Goal: Task Accomplishment & Management: Manage account settings

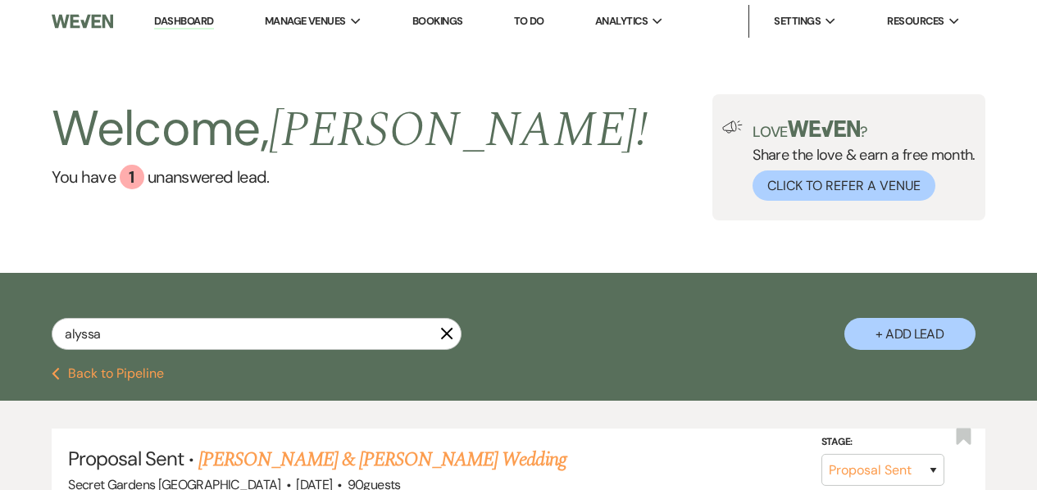
select select "6"
click at [225, 335] on input "alyssa" at bounding box center [257, 334] width 410 height 32
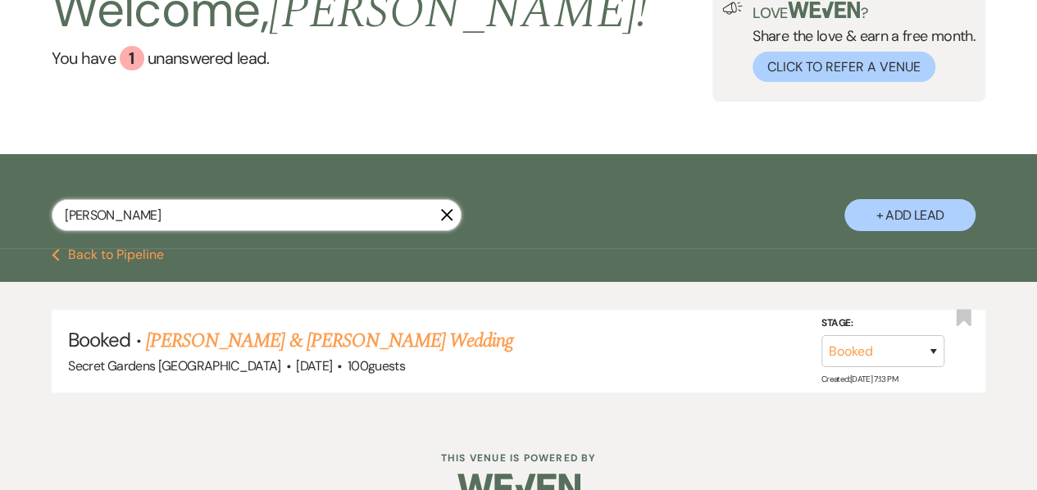
scroll to position [120, 0]
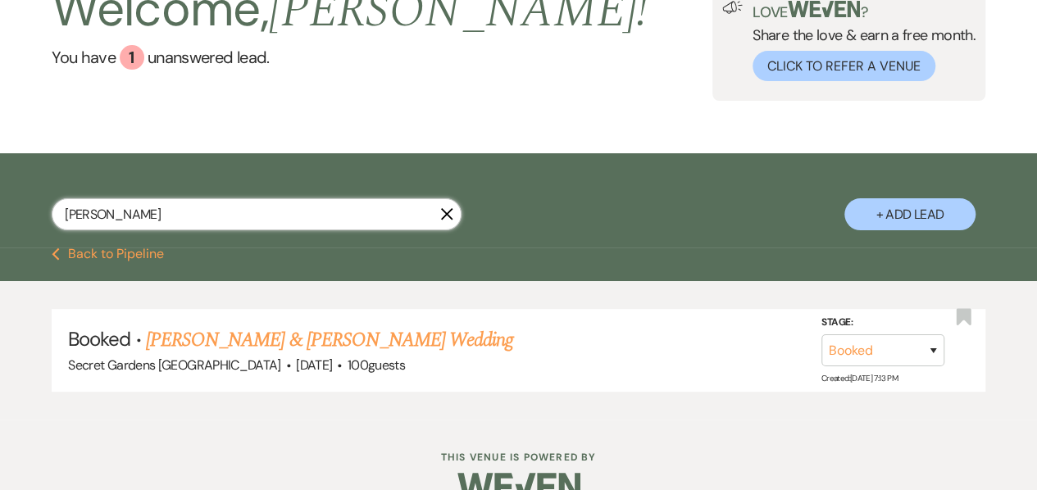
drag, startPoint x: 121, startPoint y: 217, endPoint x: 17, endPoint y: 208, distance: 104.4
click at [17, 208] on div "[PERSON_NAME] + Add Lead" at bounding box center [518, 202] width 1037 height 83
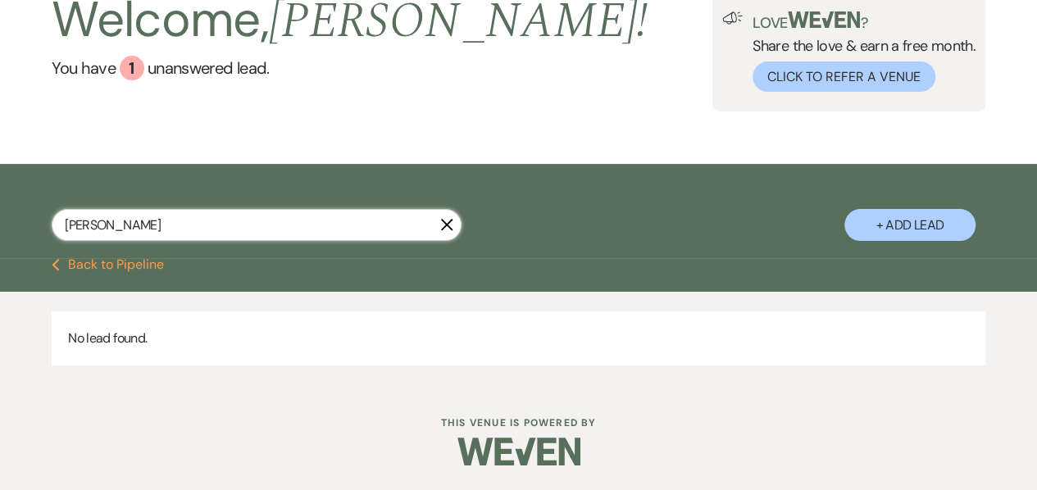
scroll to position [109, 0]
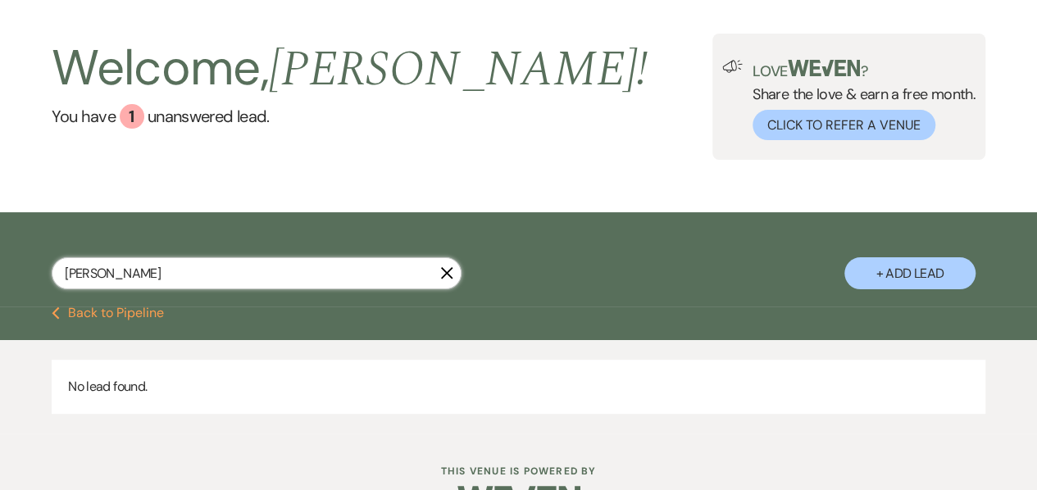
scroll to position [60, 0]
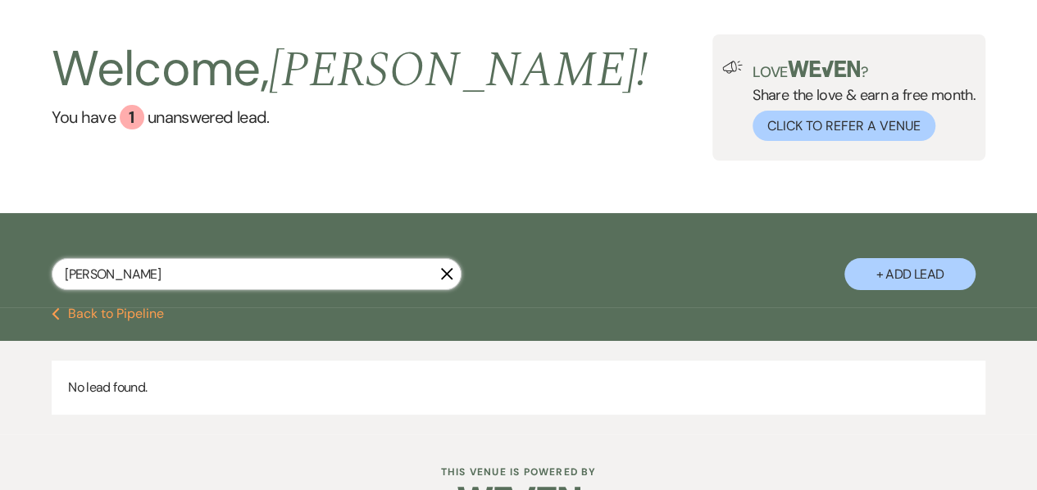
drag, startPoint x: 223, startPoint y: 271, endPoint x: 28, endPoint y: 293, distance: 196.3
click at [28, 293] on div "[PERSON_NAME] X + Add Lead" at bounding box center [518, 262] width 1037 height 83
type input "[PERSON_NAME]"
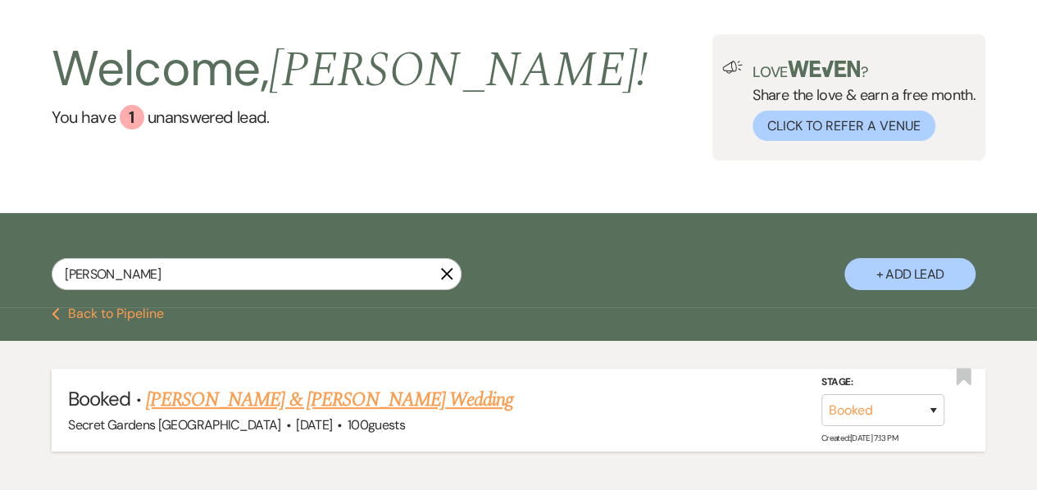
click at [383, 401] on link "[PERSON_NAME] & [PERSON_NAME] Wedding" at bounding box center [329, 399] width 367 height 29
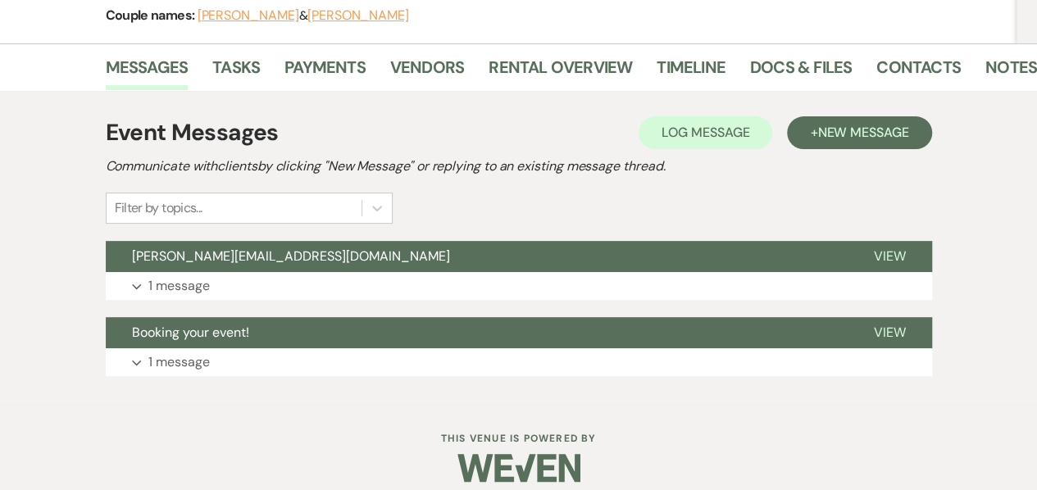
scroll to position [229, 0]
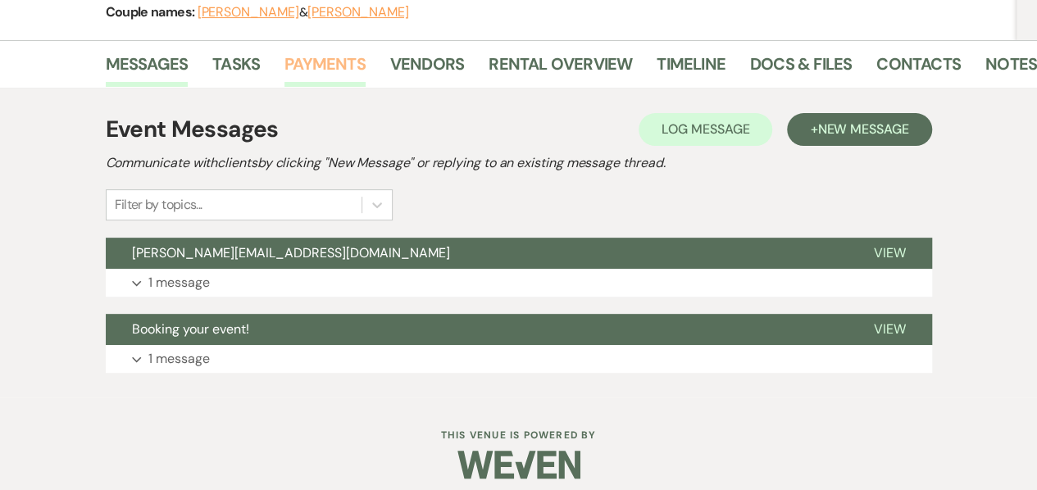
click at [328, 71] on link "Payments" at bounding box center [324, 69] width 81 height 36
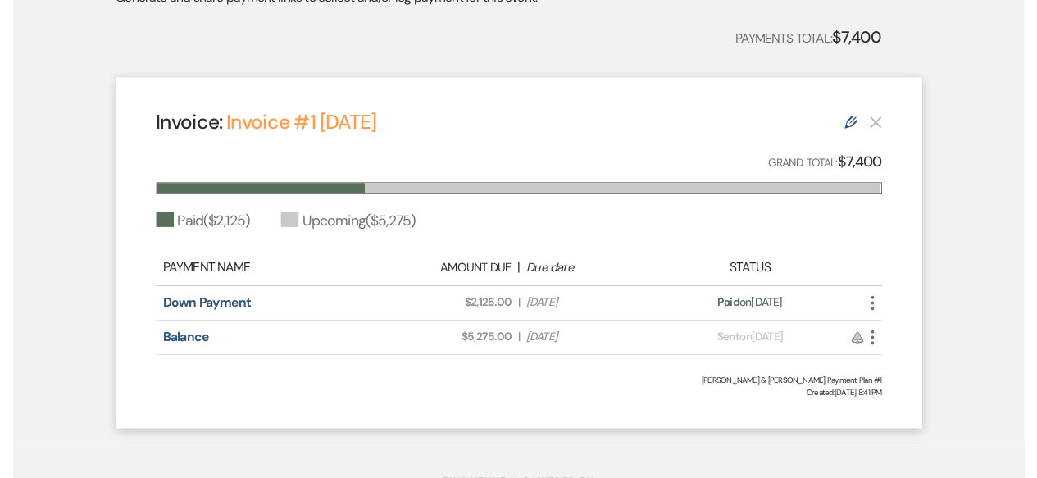
scroll to position [406, 0]
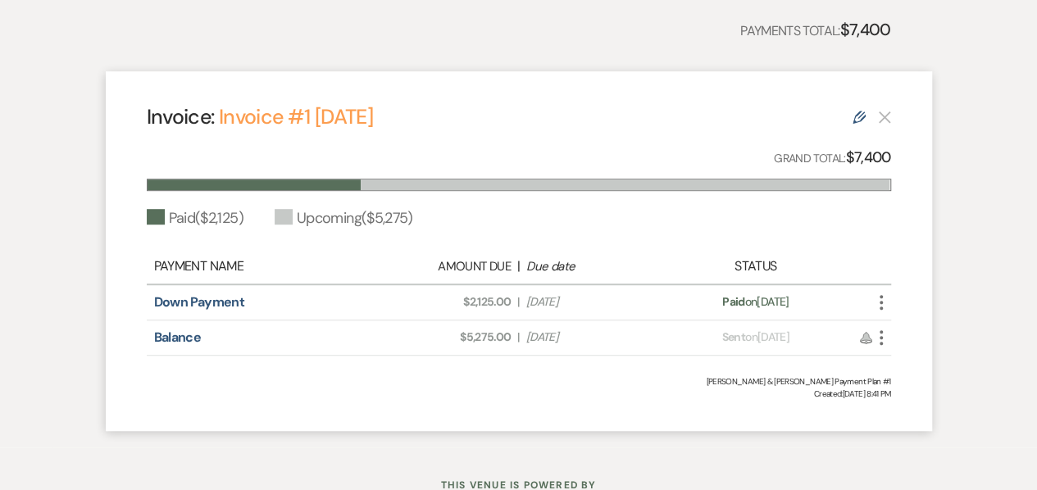
click at [882, 333] on icon "More" at bounding box center [881, 338] width 20 height 20
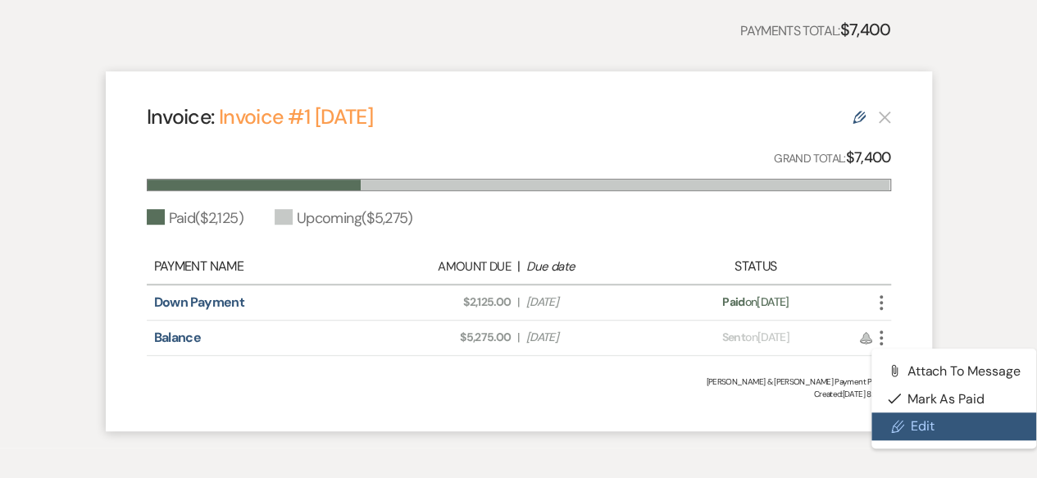
click at [921, 422] on link "Pencil Edit" at bounding box center [954, 426] width 166 height 28
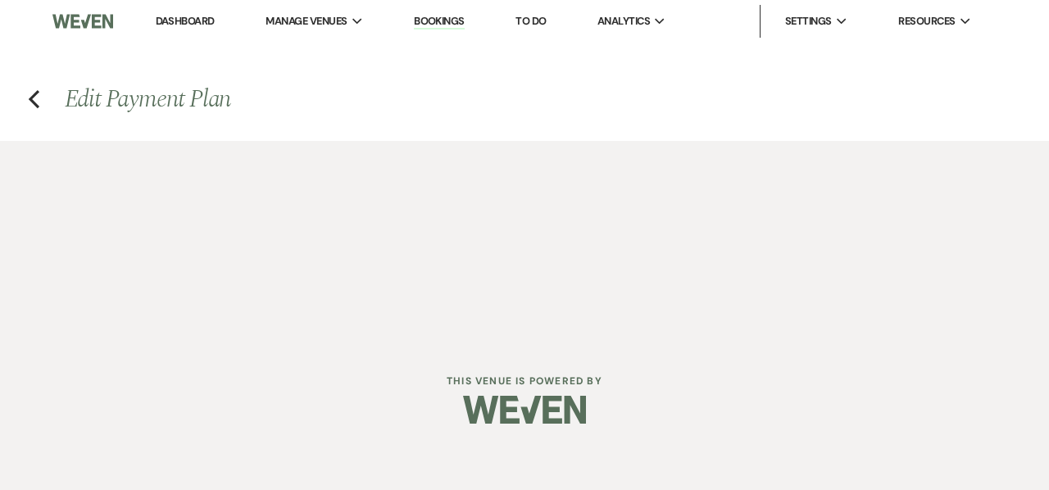
select select "27781"
select select "1"
select select "2"
select select "flat"
select select "client"
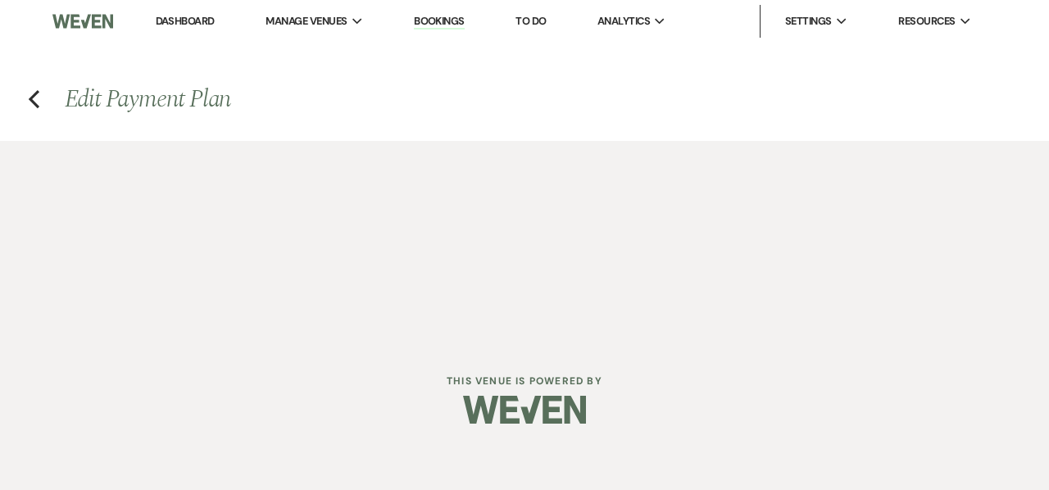
select select "weeks"
select select "client"
select select "weekly"
select select "days"
select select "afterDueDate"
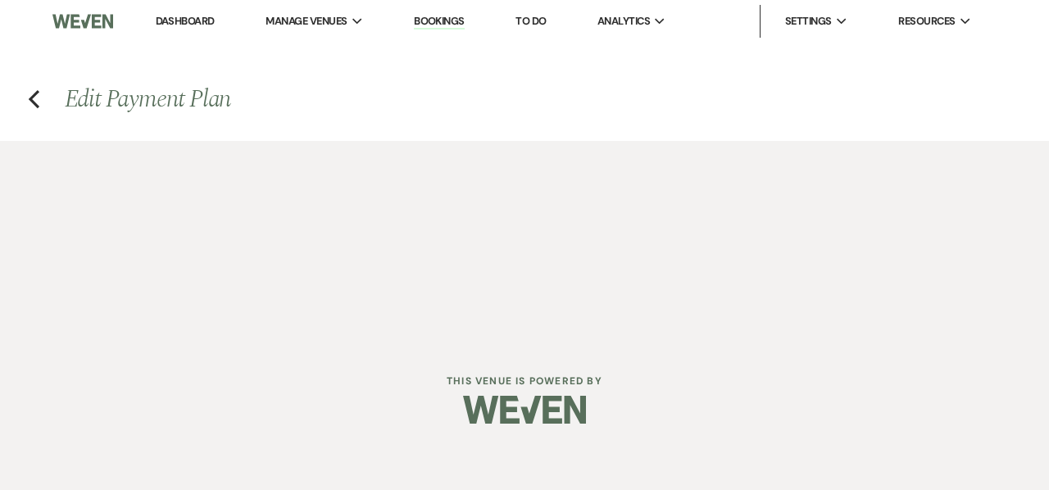
select select "complete"
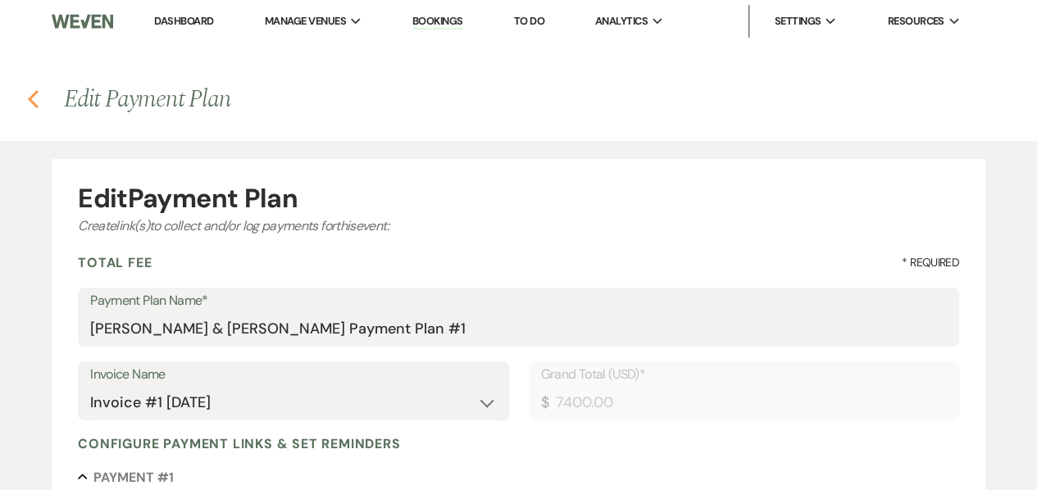
click at [33, 96] on use "button" at bounding box center [33, 99] width 11 height 18
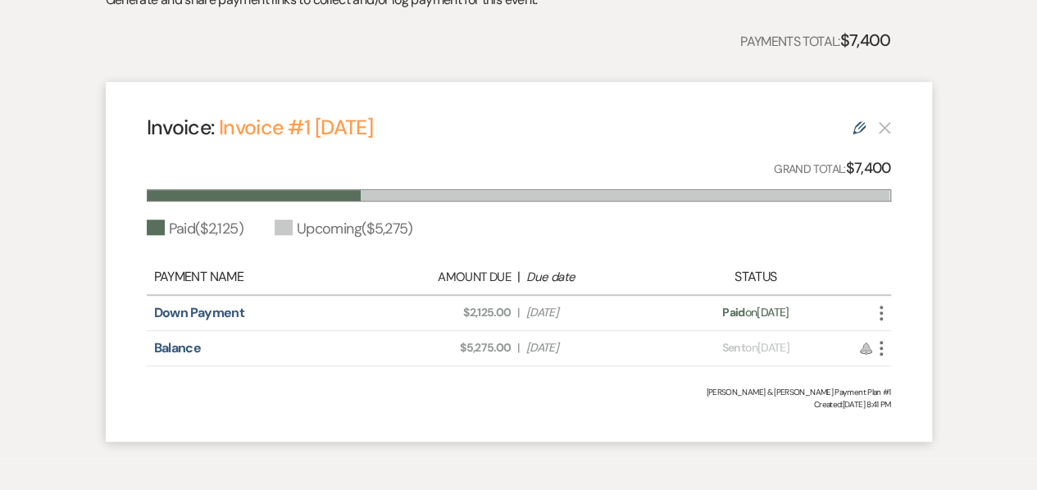
scroll to position [401, 0]
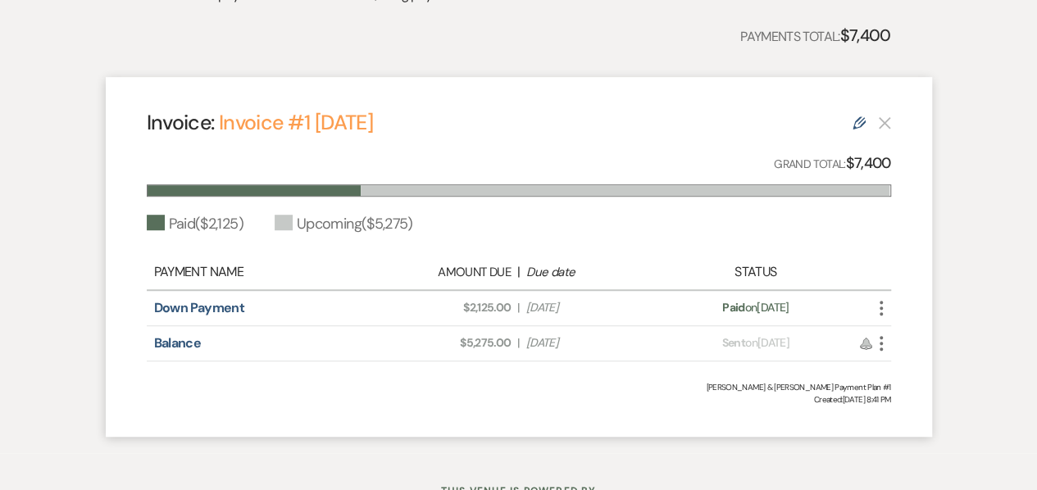
click at [860, 124] on use at bounding box center [858, 122] width 13 height 13
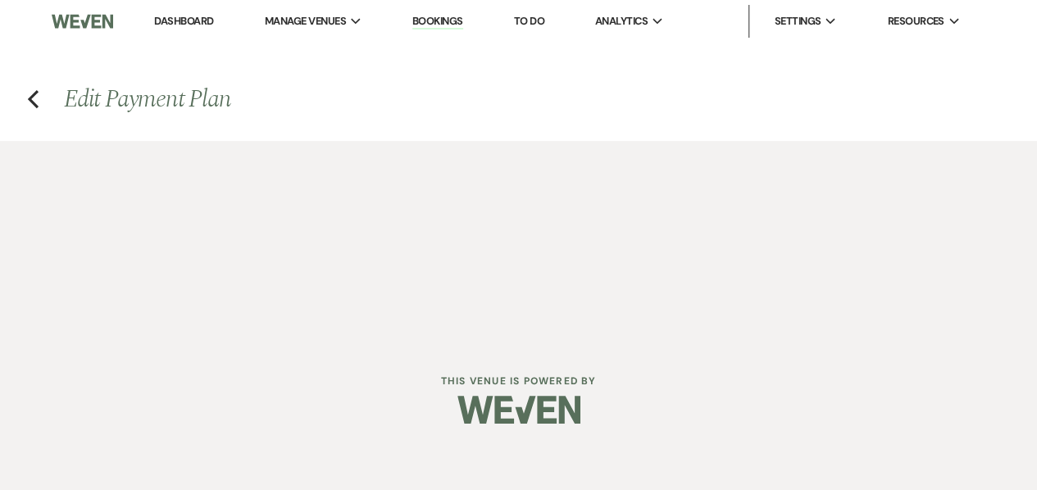
select select "27781"
select select "1"
select select "2"
select select "flat"
select select "client"
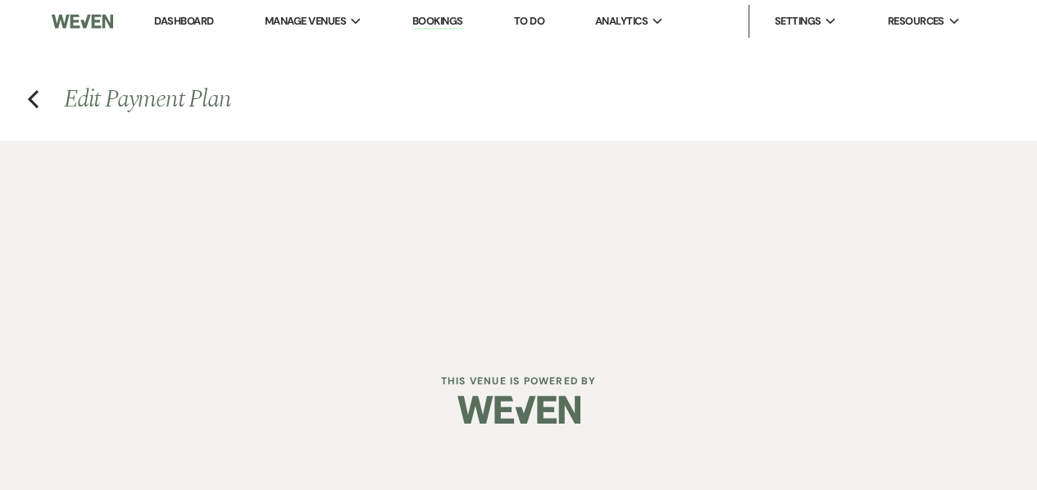
select select "weeks"
select select "client"
select select "weekly"
select select "days"
select select "afterDueDate"
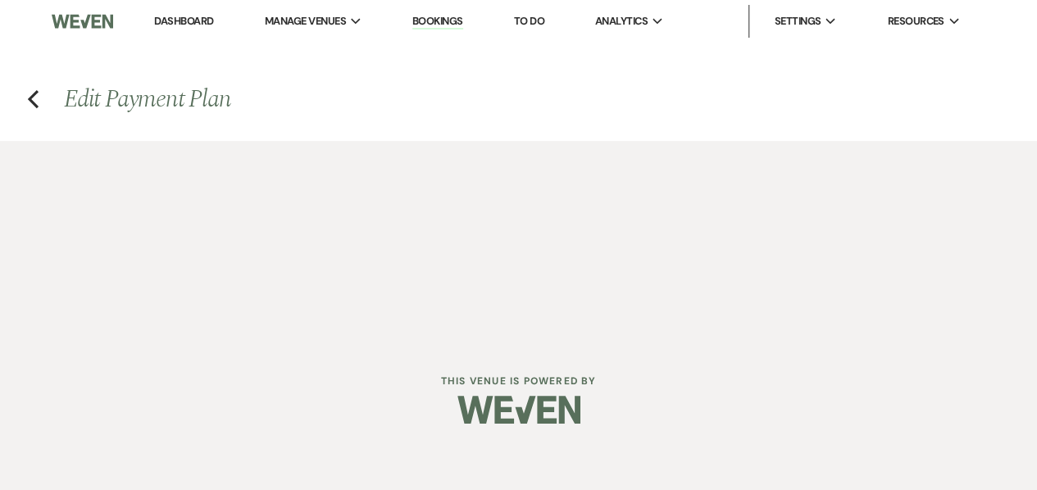
select select "complete"
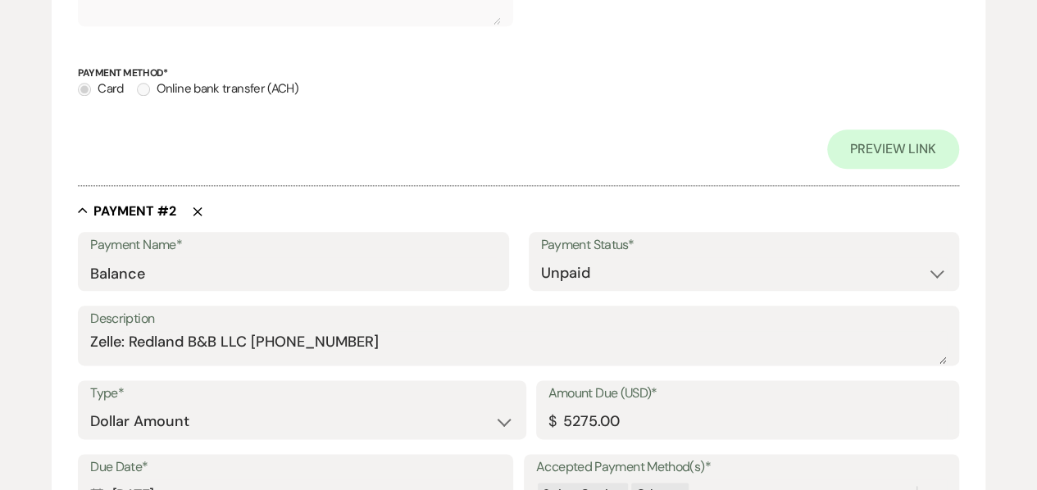
scroll to position [855, 0]
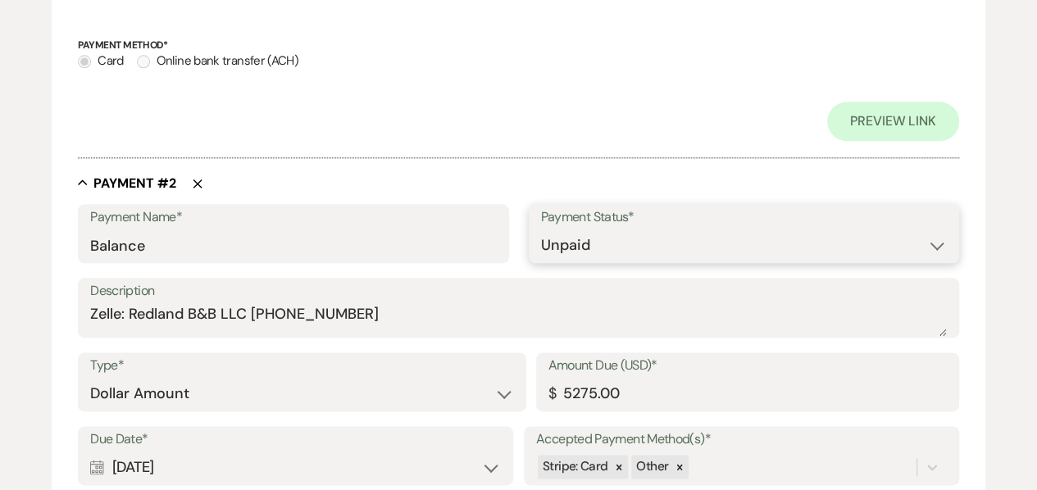
click at [613, 243] on select "Paid Unpaid" at bounding box center [744, 245] width 406 height 32
click at [541, 229] on select "Paid Unpaid" at bounding box center [744, 245] width 406 height 32
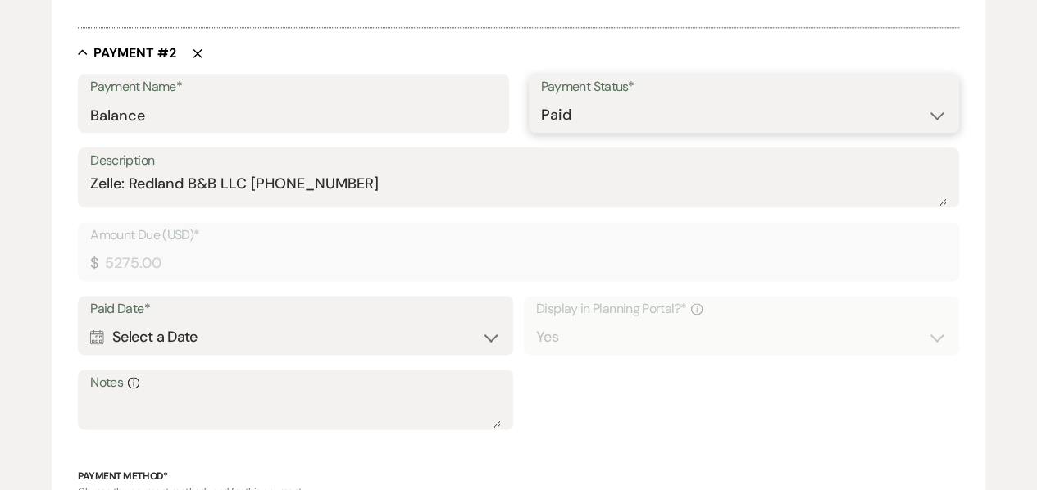
scroll to position [994, 0]
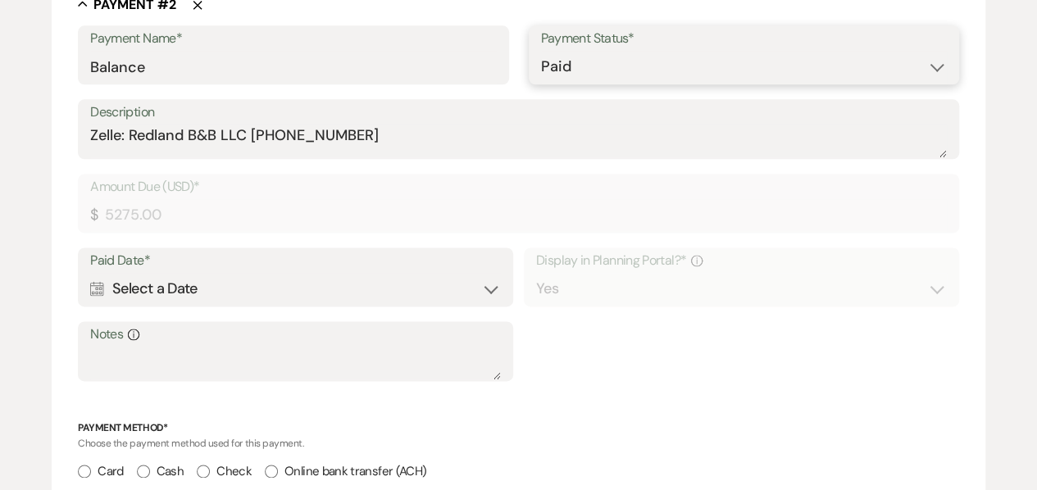
click at [569, 79] on select "Paid Unpaid" at bounding box center [744, 67] width 406 height 32
select select "2"
click at [541, 51] on select "Paid Unpaid" at bounding box center [744, 67] width 406 height 32
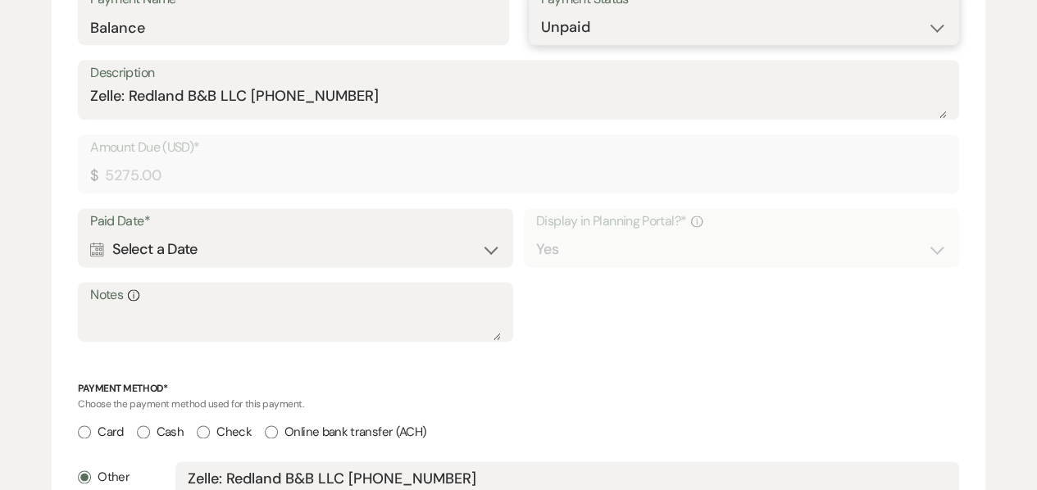
select select "client"
select select "weeks"
select select "client"
select select "weekly"
select select "days"
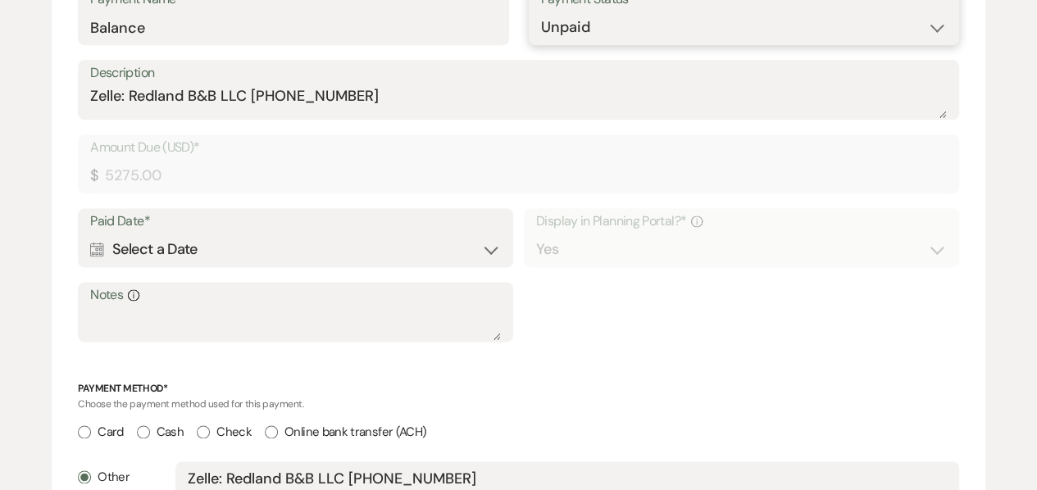
select select "afterDueDate"
select select "complete"
select select "flat"
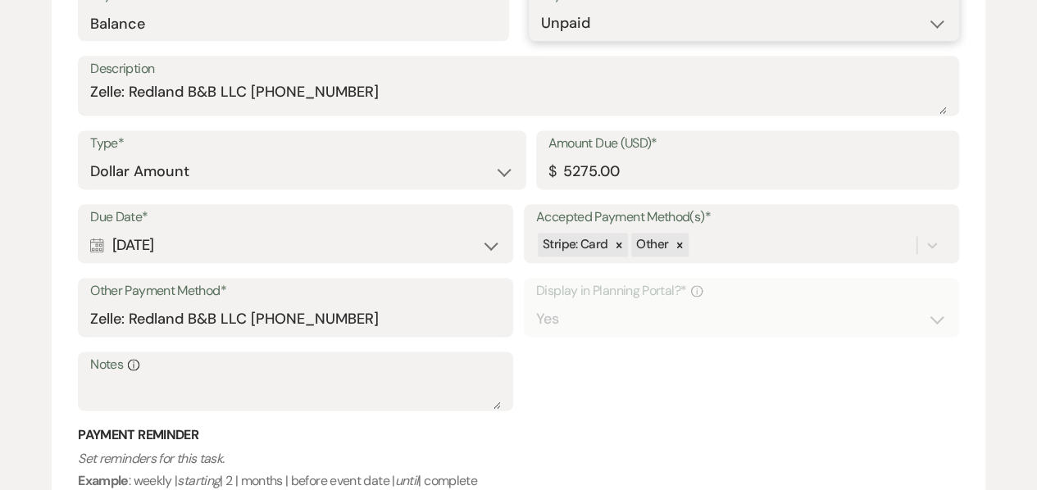
scroll to position [1077, 0]
drag, startPoint x: 637, startPoint y: 175, endPoint x: 542, endPoint y: 157, distance: 97.4
click at [542, 157] on div "Amount Due (USD)* $ 5275.00" at bounding box center [747, 158] width 423 height 59
type input "960.00"
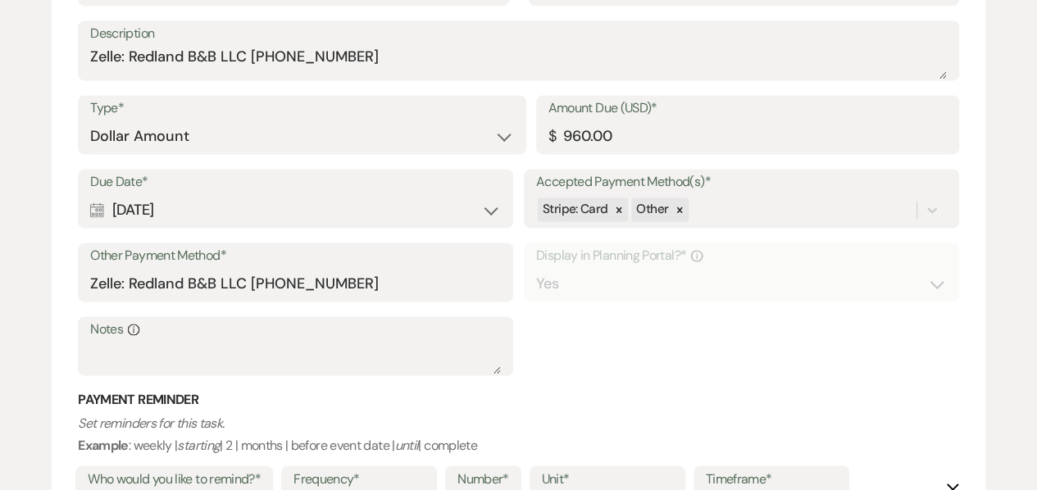
scroll to position [1114, 0]
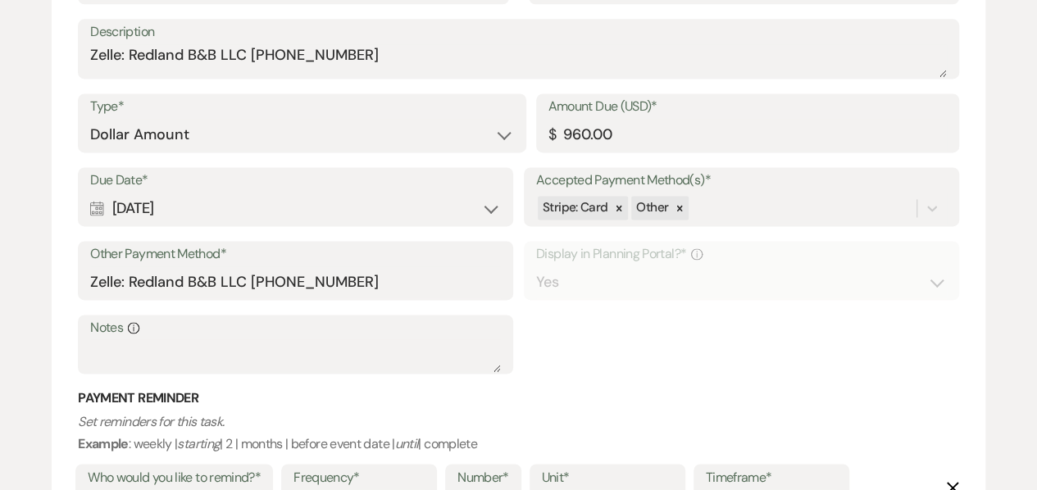
click at [327, 197] on div "Calendar [DATE] Expand" at bounding box center [295, 209] width 411 height 32
select select "day"
select select "beforeEventDate"
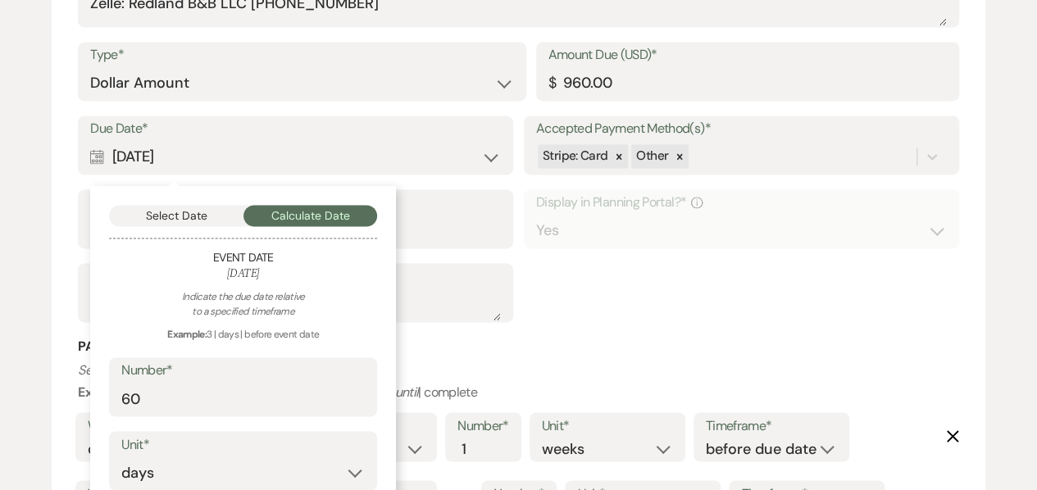
scroll to position [1169, 0]
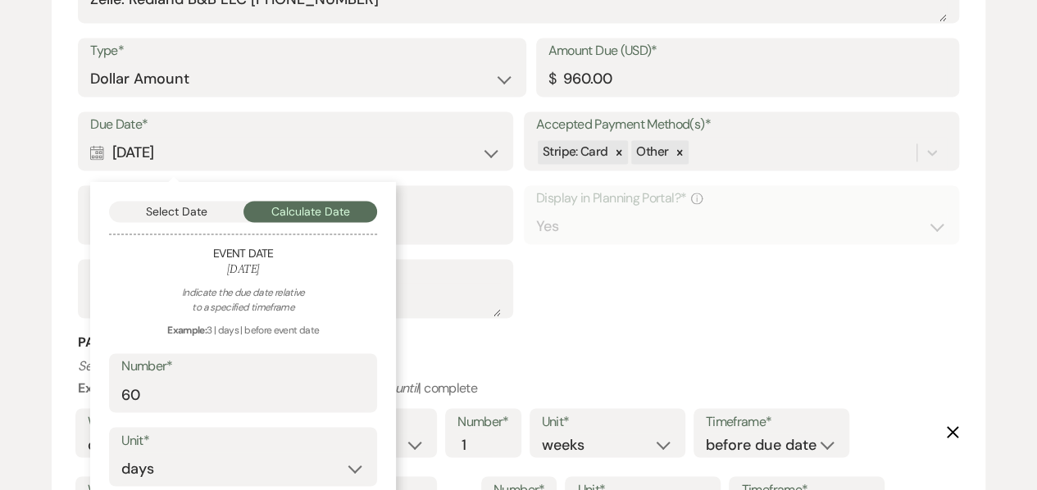
click at [570, 248] on div "Due Date* Calendar [DATE] Collapse Select Date Calculate Date Event Date [DATE]…" at bounding box center [518, 222] width 881 height 222
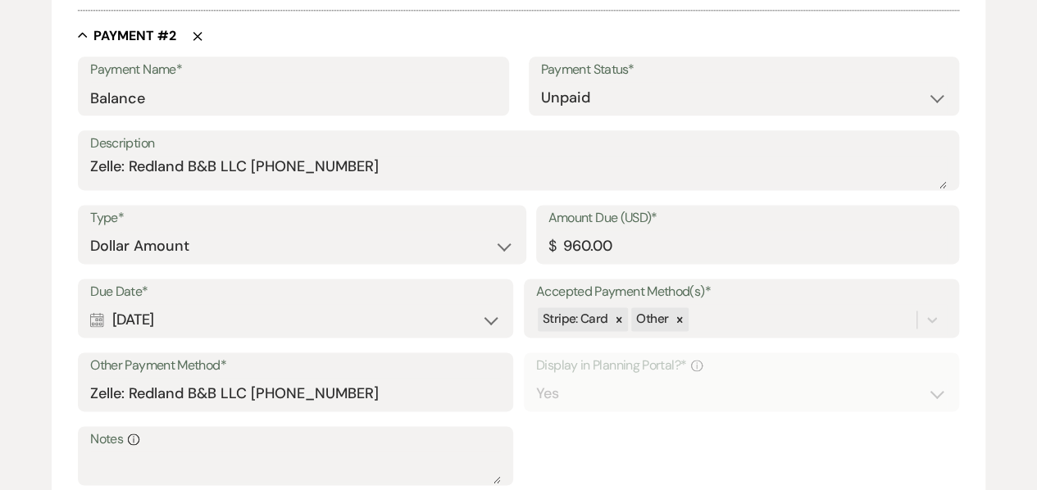
scroll to position [991, 0]
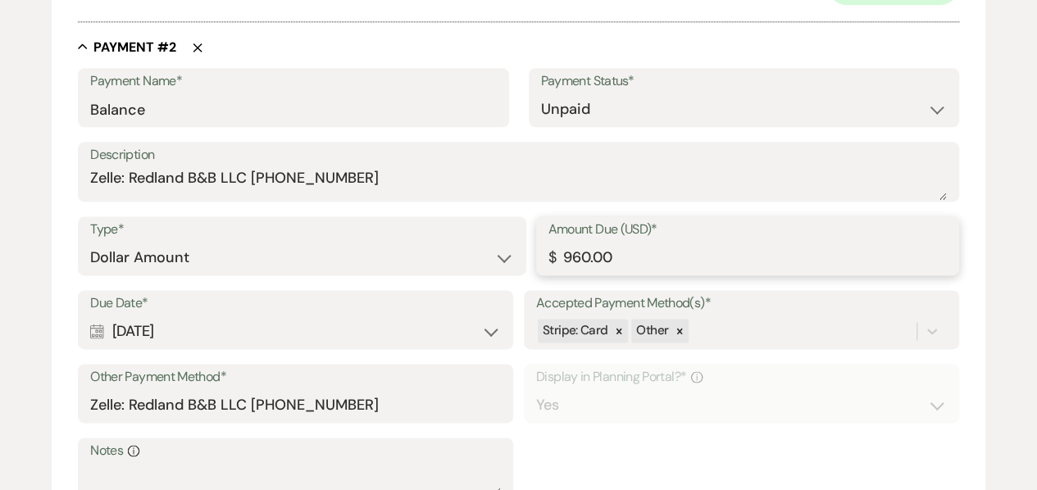
drag, startPoint x: 621, startPoint y: 256, endPoint x: 508, endPoint y: 247, distance: 113.4
click at [508, 247] on div "Type* Dollar Amount Percentage of Grand Total Amount Due (USD)* $ 960.00" at bounding box center [518, 253] width 881 height 74
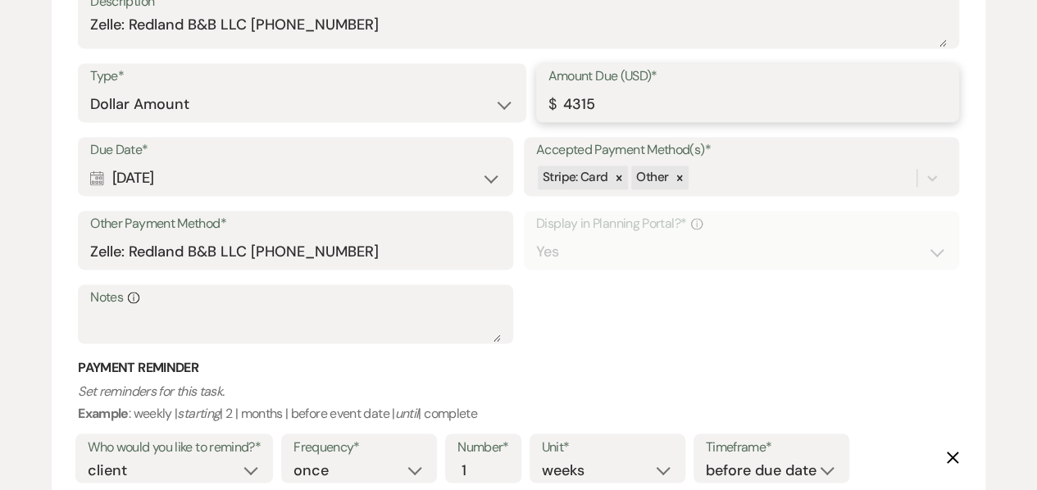
scroll to position [1145, 0]
type input "4315.00"
click at [590, 311] on div "Due Date* Calendar [DATE] Expand Accepted Payment Method(s)* Stripe: Card Other…" at bounding box center [518, 247] width 881 height 222
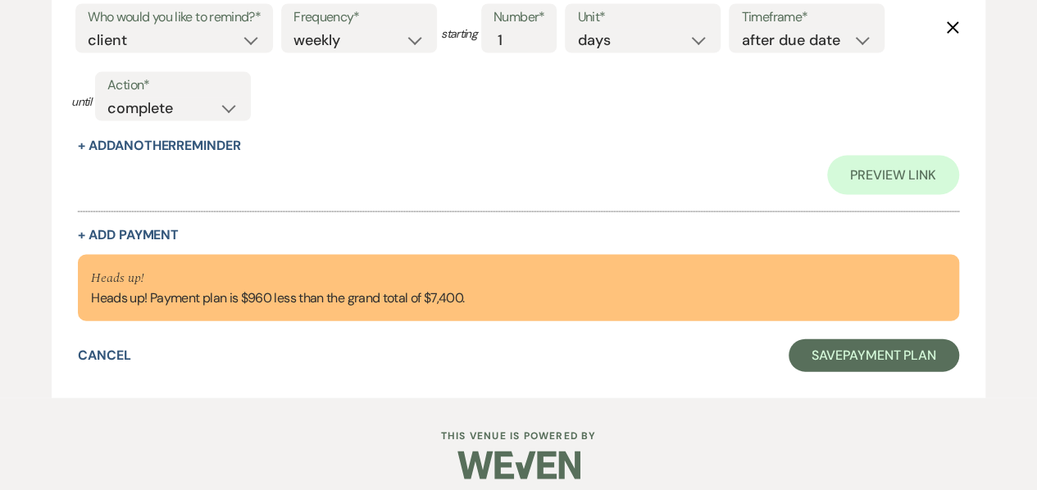
scroll to position [1644, 0]
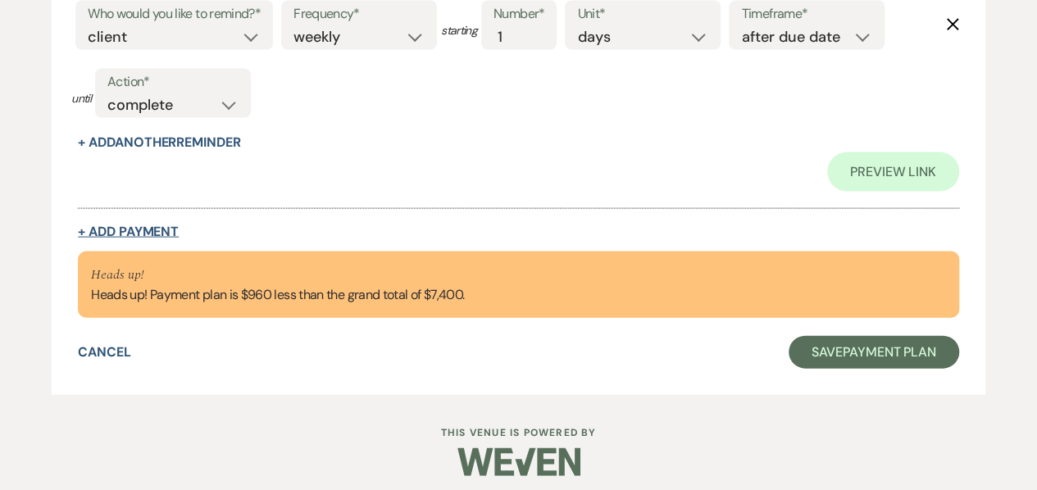
click at [138, 229] on button "+ Add Payment" at bounding box center [128, 231] width 101 height 13
select select "2"
select select "flat"
select select "true"
select select "client"
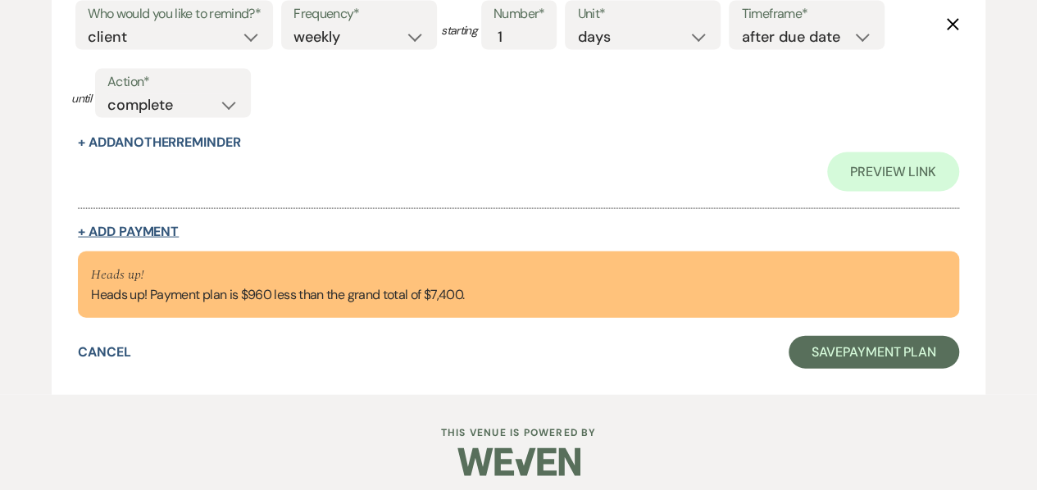
select select "weeks"
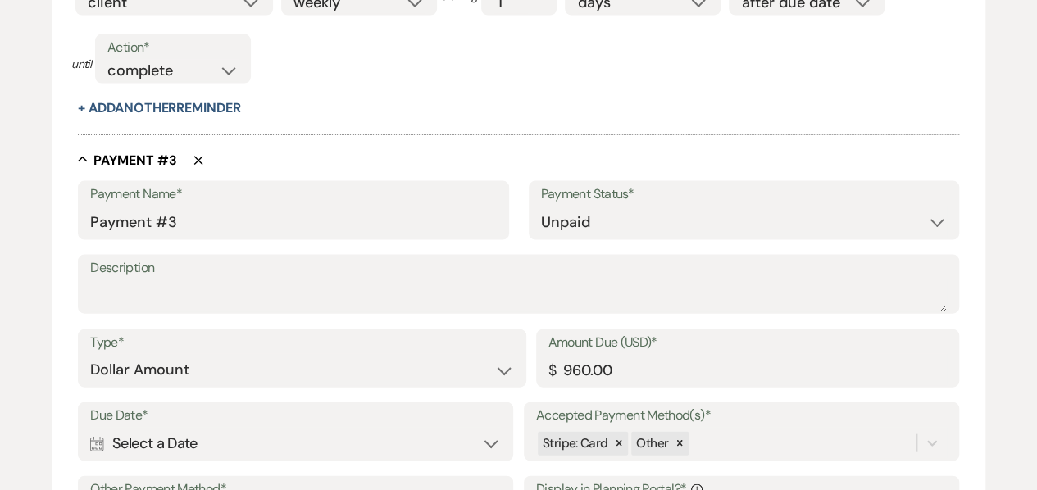
scroll to position [1641, 0]
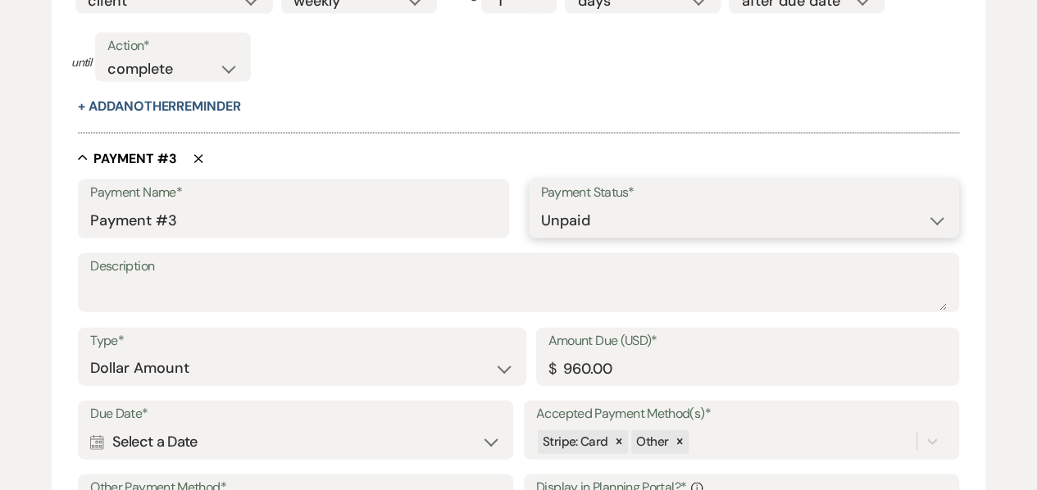
click at [585, 224] on select "Paid Unpaid" at bounding box center [744, 221] width 406 height 32
select select "1"
click at [541, 205] on select "Paid Unpaid" at bounding box center [744, 221] width 406 height 32
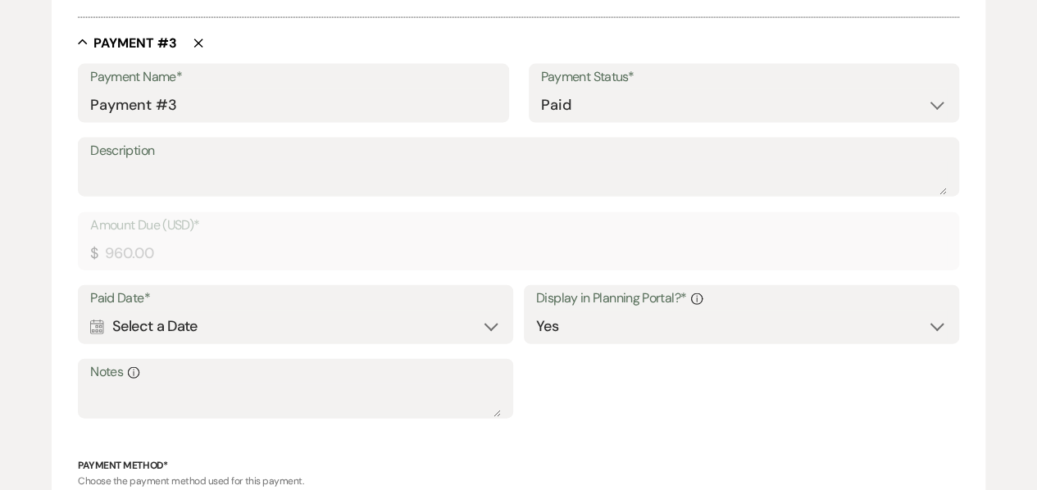
click at [426, 316] on div "Calendar Select a Date Expand" at bounding box center [295, 327] width 411 height 32
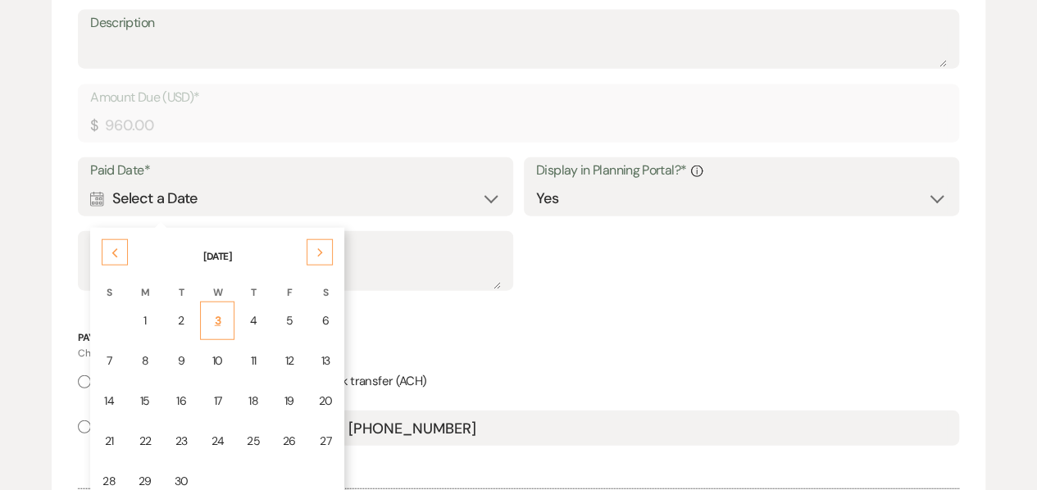
scroll to position [1888, 0]
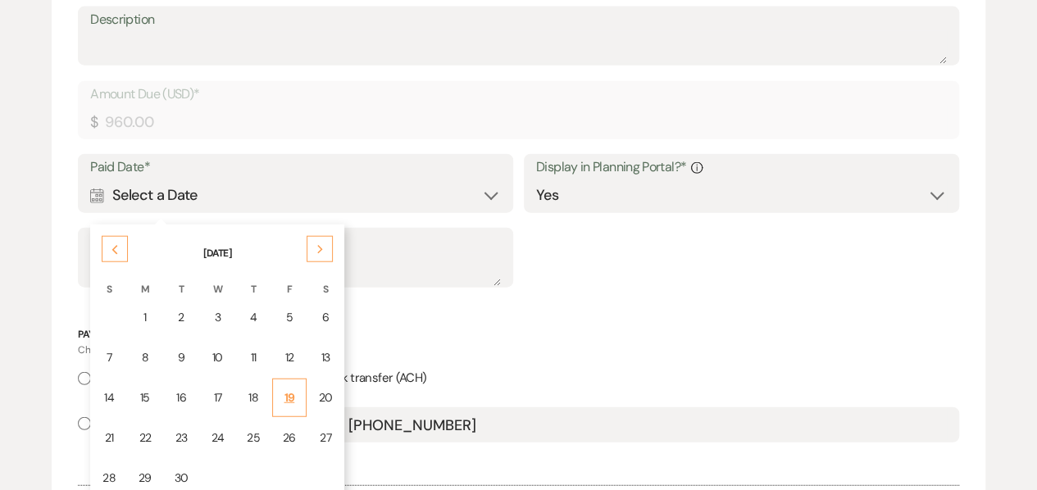
click at [283, 399] on div "19" at bounding box center [289, 397] width 13 height 17
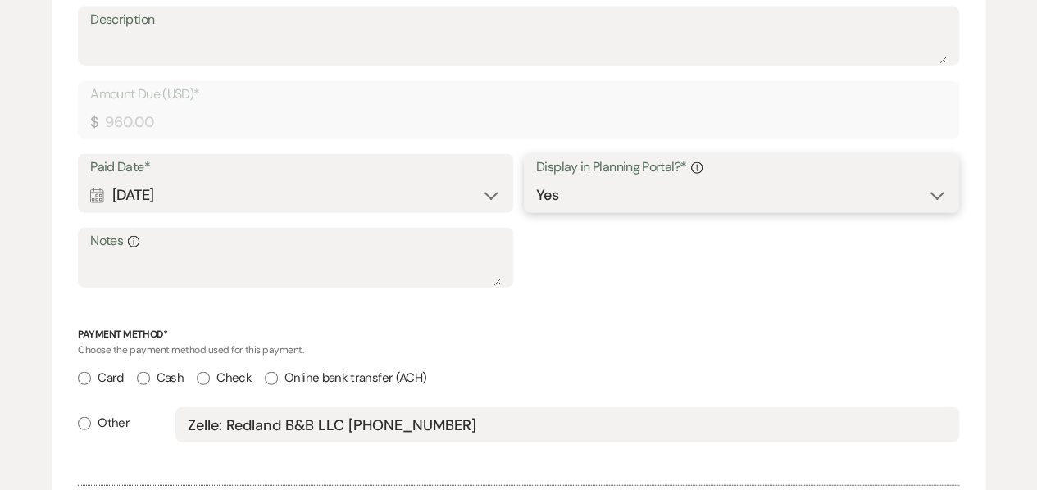
click at [574, 191] on select "Yes No" at bounding box center [741, 195] width 411 height 32
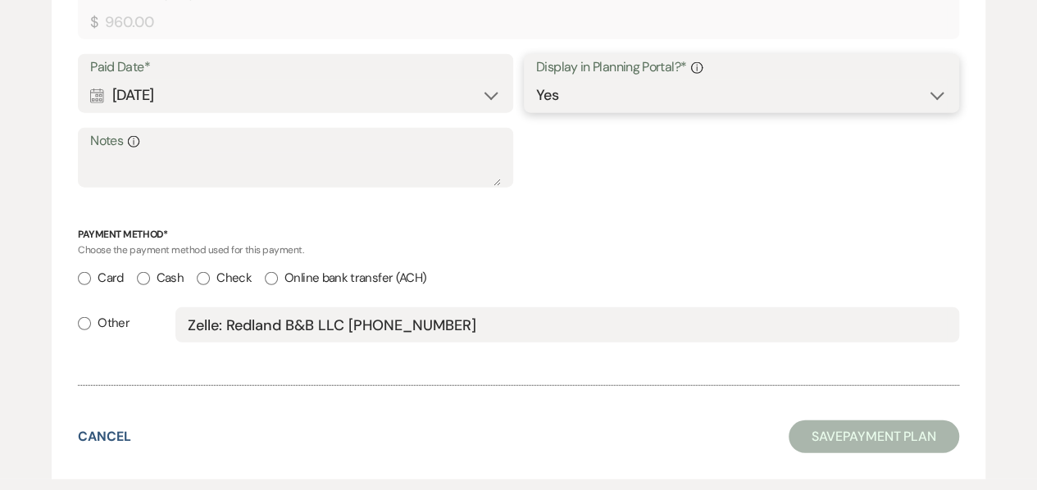
scroll to position [1989, 0]
click at [115, 276] on label "Card" at bounding box center [100, 277] width 45 height 22
click at [91, 276] on input "Card" at bounding box center [84, 277] width 13 height 13
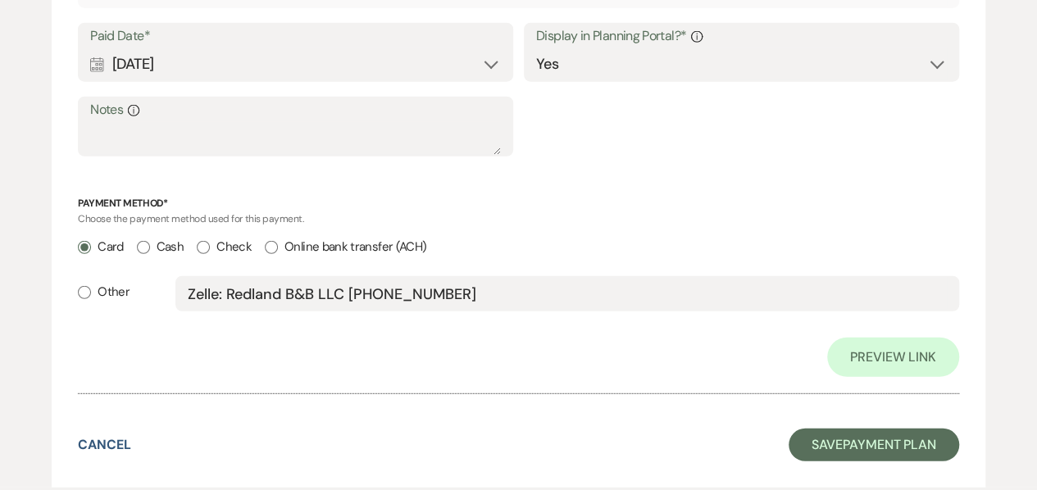
scroll to position [2098, 0]
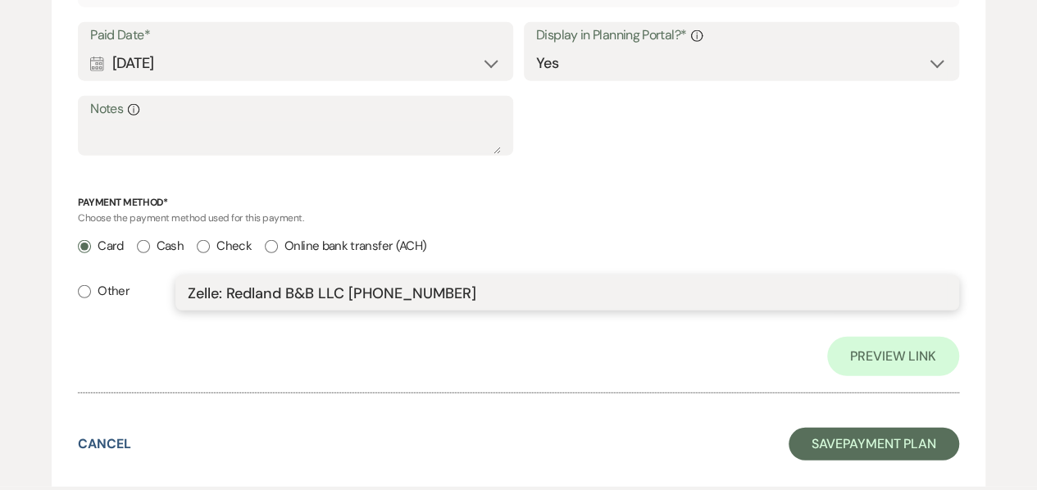
drag, startPoint x: 498, startPoint y: 292, endPoint x: 31, endPoint y: 300, distance: 467.1
radio input "false"
radio input "true"
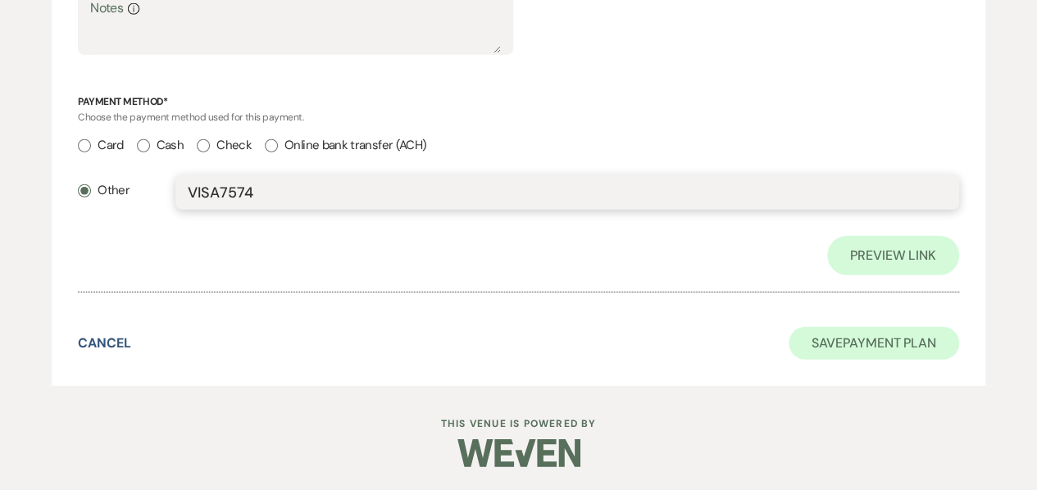
type input "VISA7574"
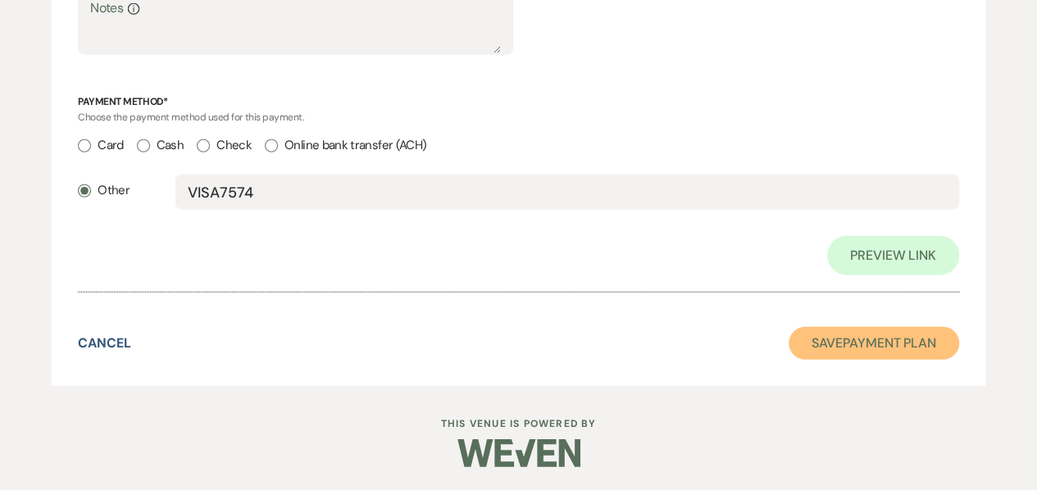
click at [804, 342] on button "Save Payment Plan" at bounding box center [873, 343] width 170 height 33
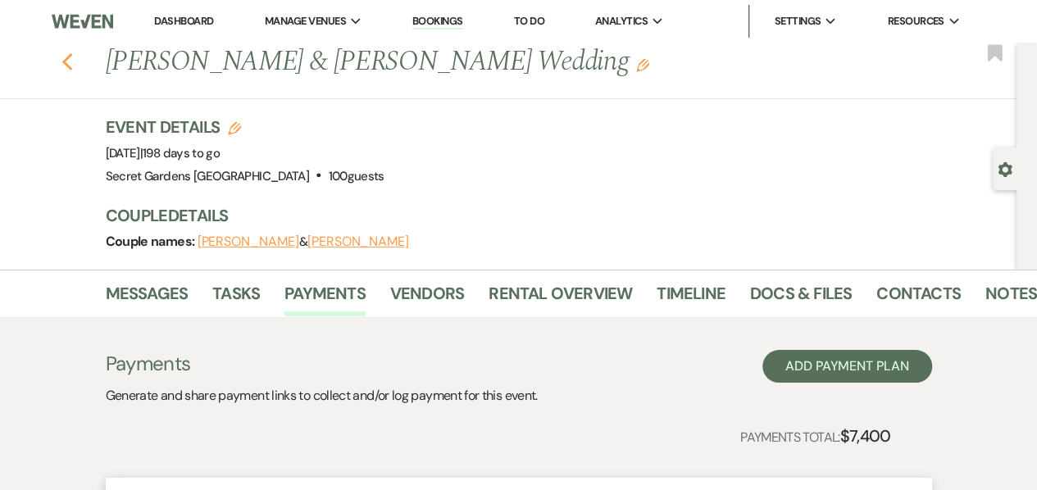
click at [74, 60] on icon "Previous" at bounding box center [67, 62] width 12 height 20
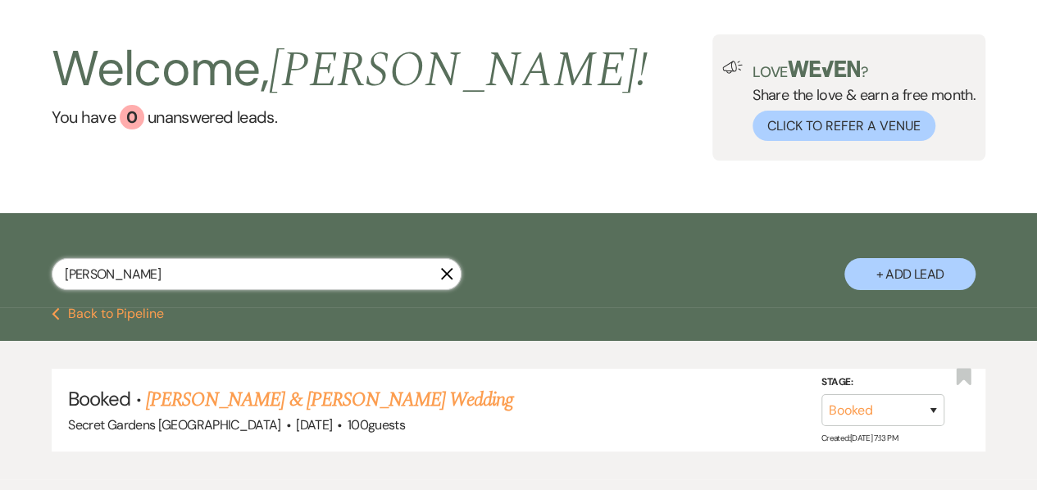
drag, startPoint x: 135, startPoint y: 275, endPoint x: 16, endPoint y: 274, distance: 119.6
click at [16, 274] on div "[PERSON_NAME] + Add Lead" at bounding box center [518, 262] width 1037 height 83
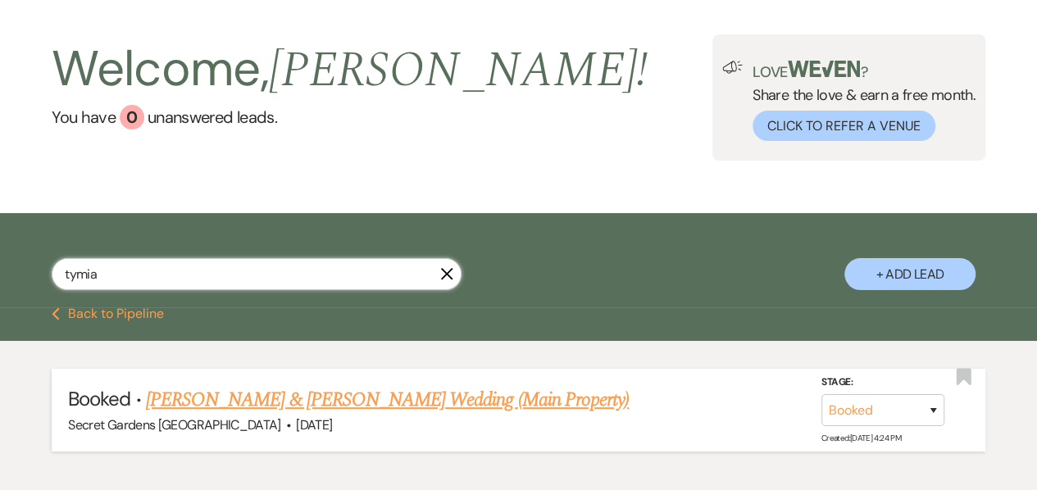
type input "tymia"
click at [164, 389] on link "[PERSON_NAME] & [PERSON_NAME] Wedding (Main Property)" at bounding box center [387, 399] width 483 height 29
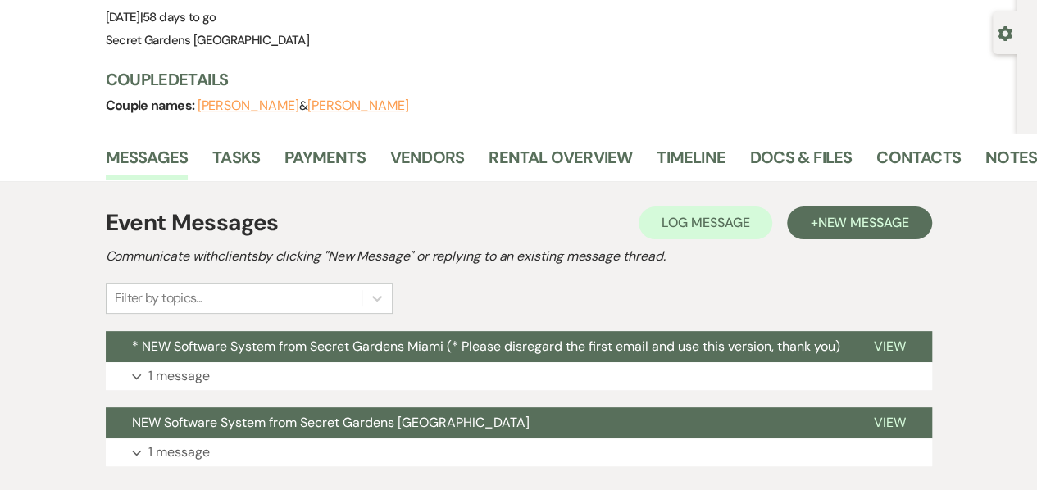
scroll to position [133, 0]
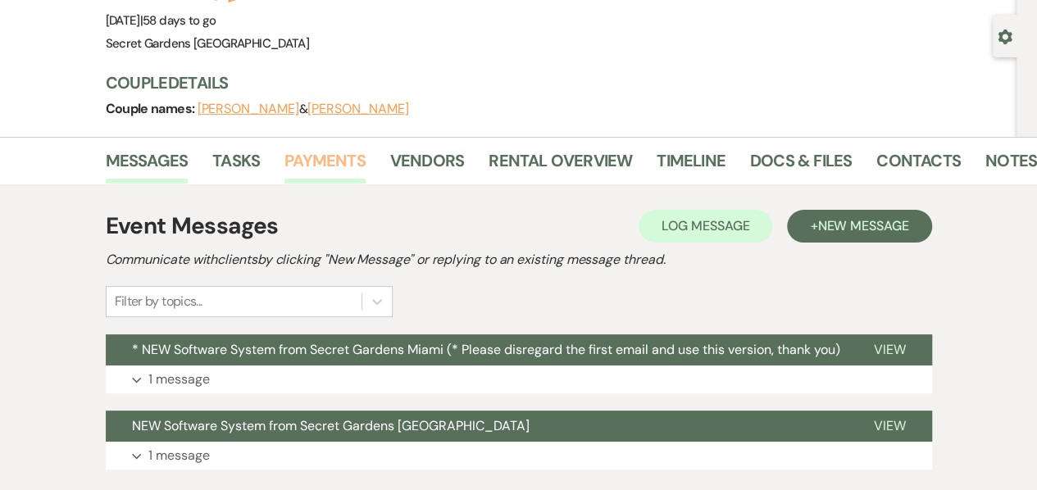
click at [312, 150] on link "Payments" at bounding box center [324, 165] width 81 height 36
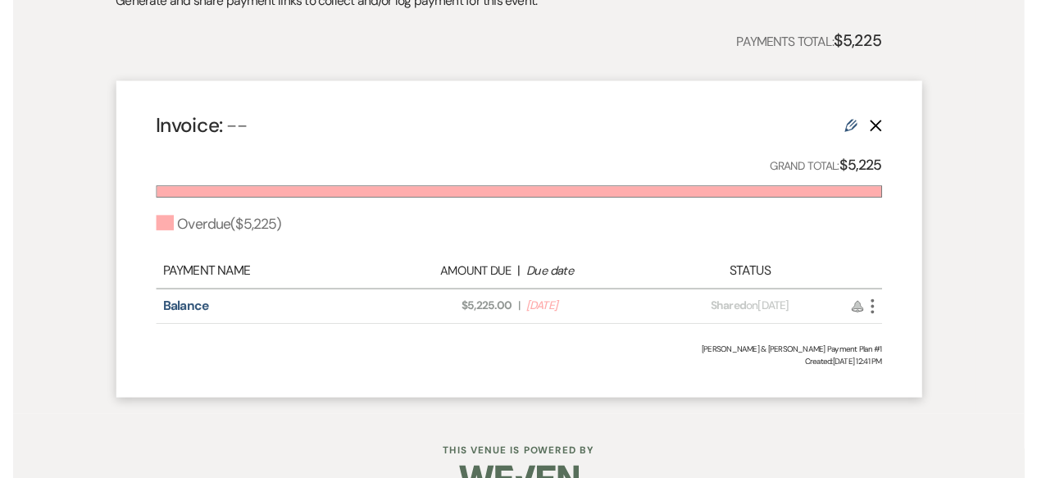
scroll to position [398, 0]
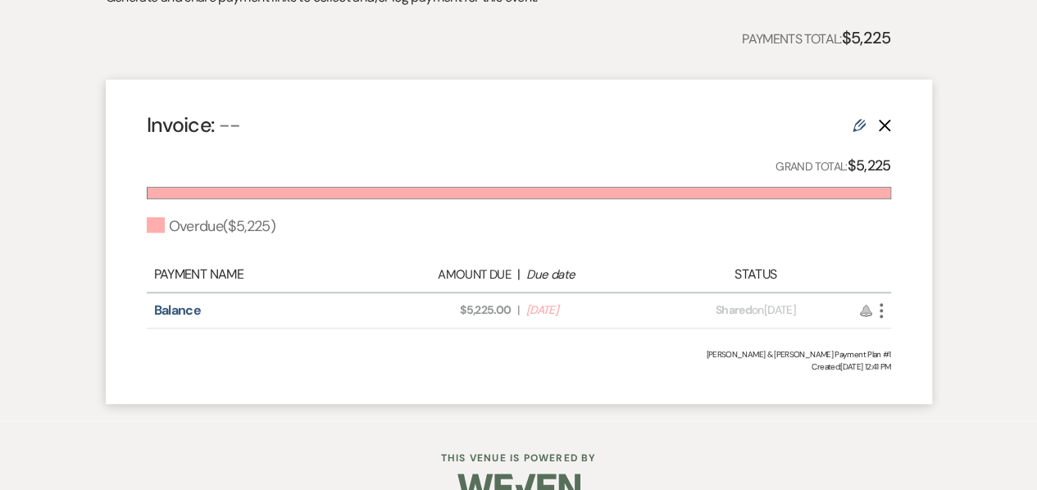
click at [882, 307] on icon "More" at bounding box center [881, 311] width 20 height 20
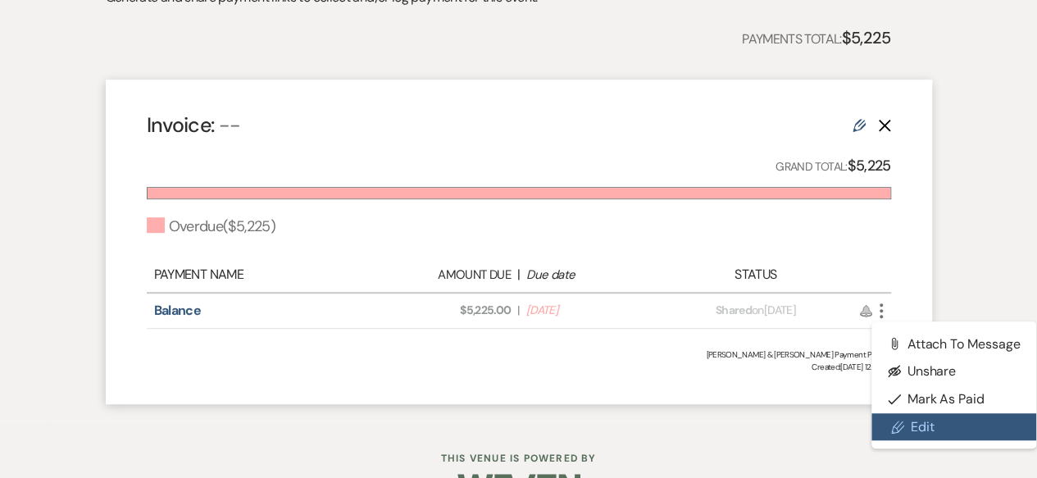
click at [905, 420] on link "Pencil Edit" at bounding box center [954, 427] width 166 height 28
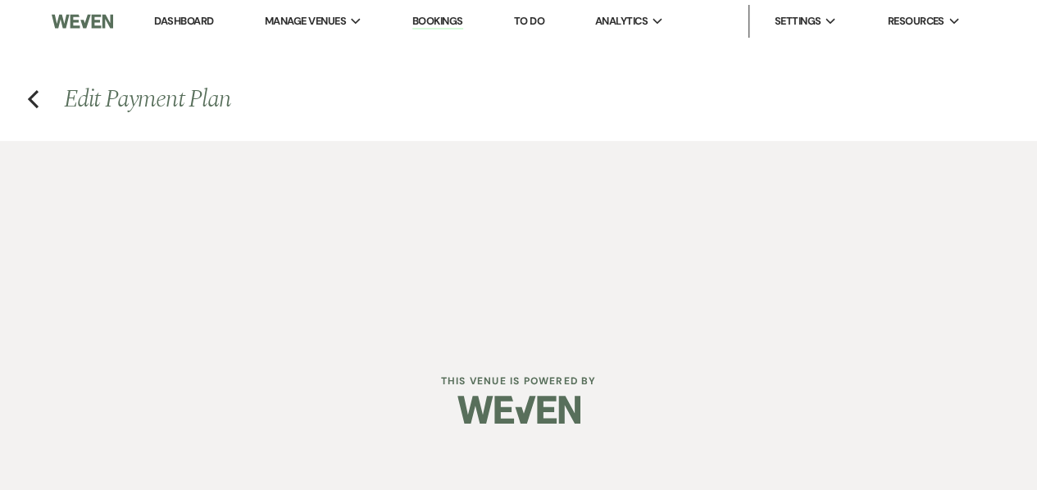
select select "2"
select select "percentage"
select select "true"
select select "both"
select select "daily"
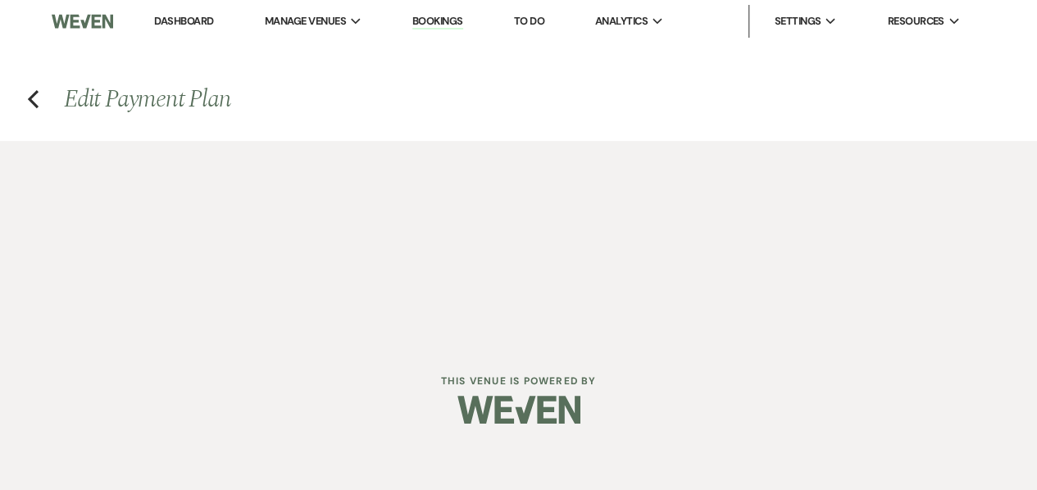
select select "onDueDate"
select select "complete"
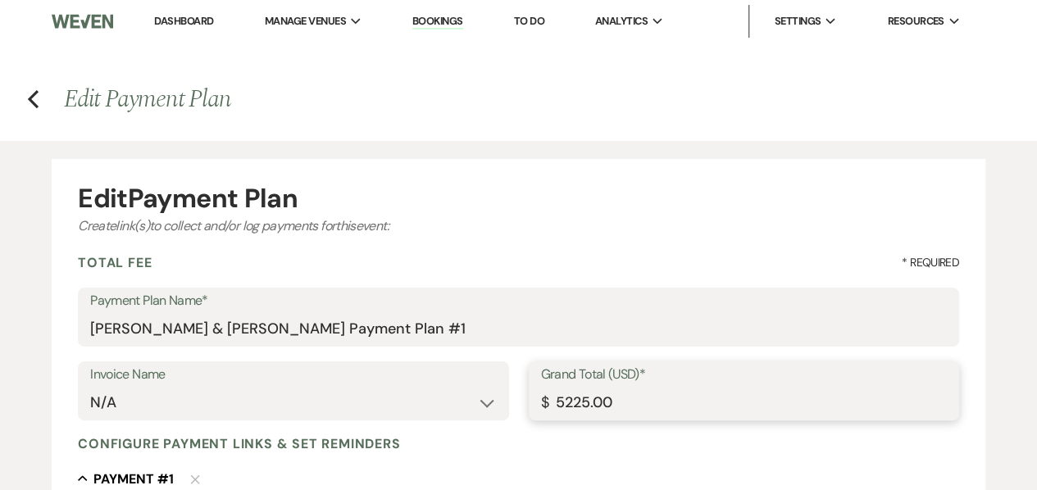
click at [565, 399] on input "5225.00" at bounding box center [744, 403] width 406 height 32
type input "225.00"
type input "3225.00"
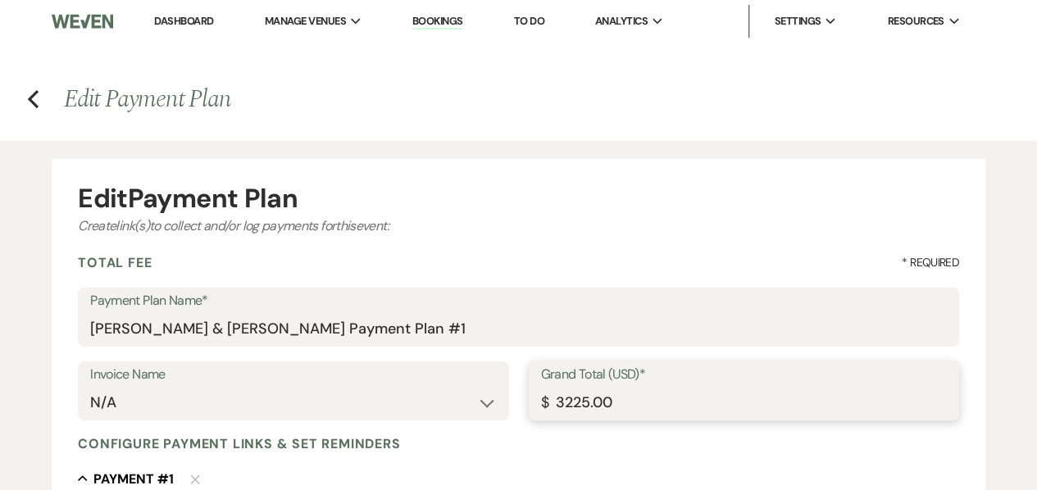
type input "3225.00"
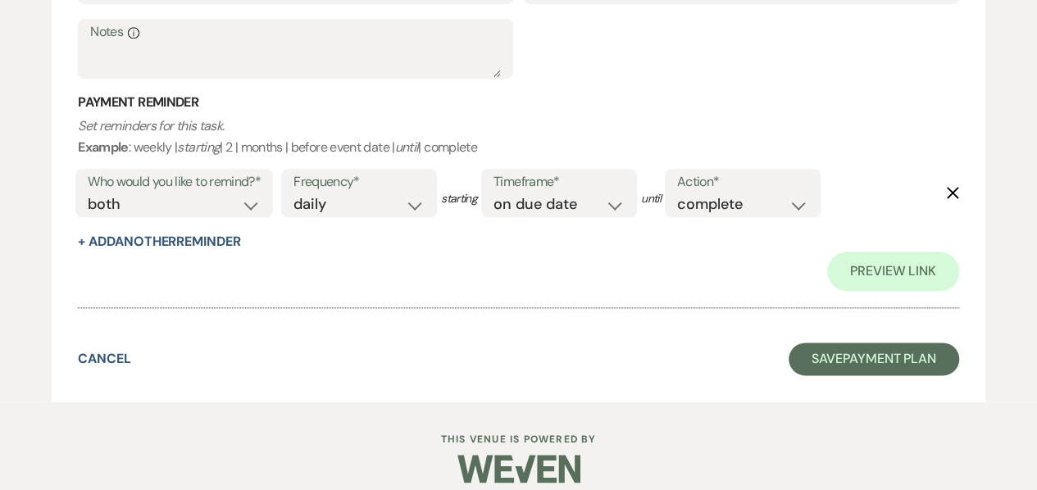
scroll to position [868, 0]
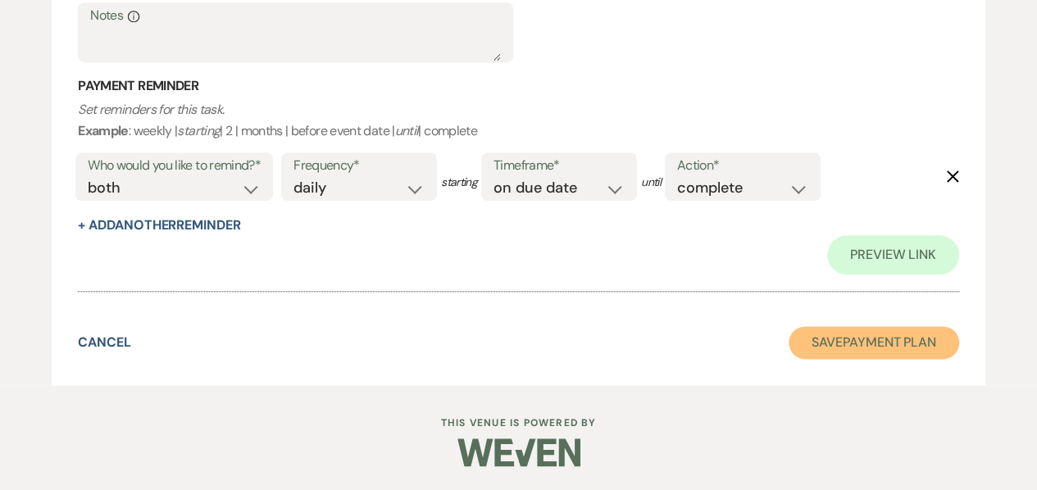
click at [853, 333] on button "Save Payment Plan" at bounding box center [873, 342] width 170 height 33
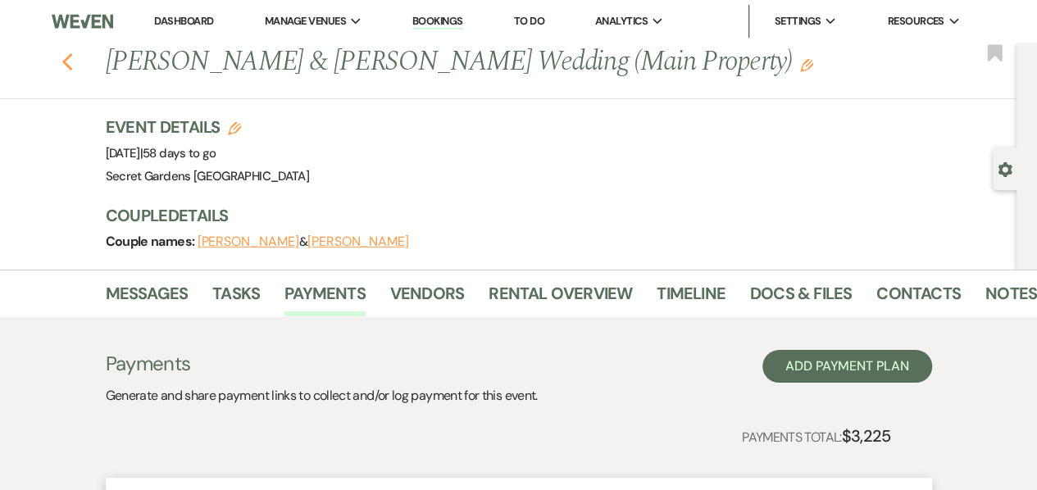
click at [74, 60] on icon "Previous" at bounding box center [67, 62] width 12 height 20
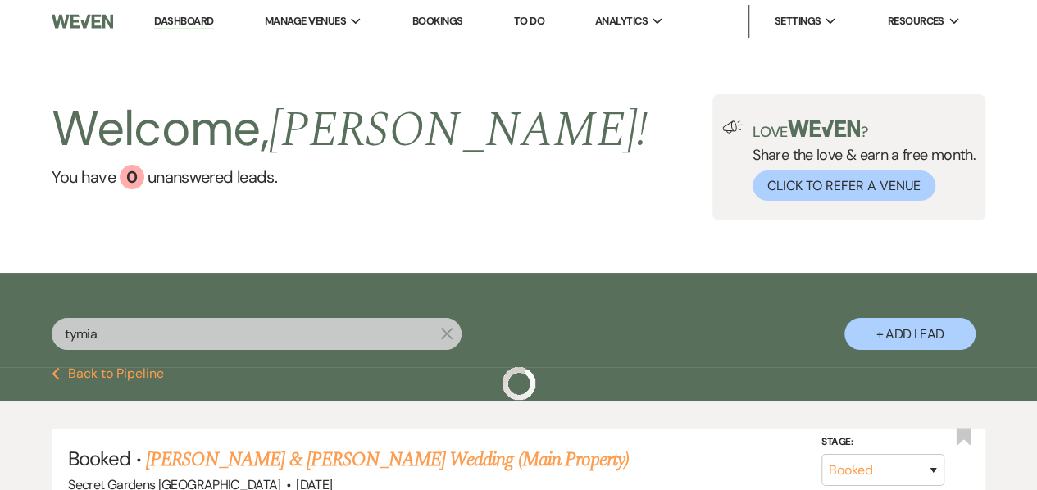
scroll to position [60, 0]
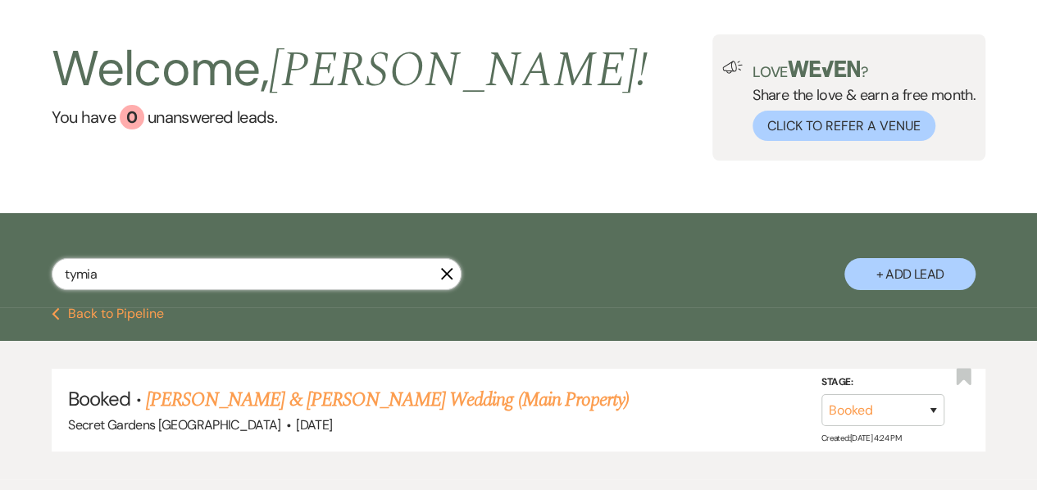
drag, startPoint x: 100, startPoint y: 269, endPoint x: 21, endPoint y: 267, distance: 78.7
click at [21, 267] on div "tymia X + Add Lead" at bounding box center [518, 262] width 1037 height 83
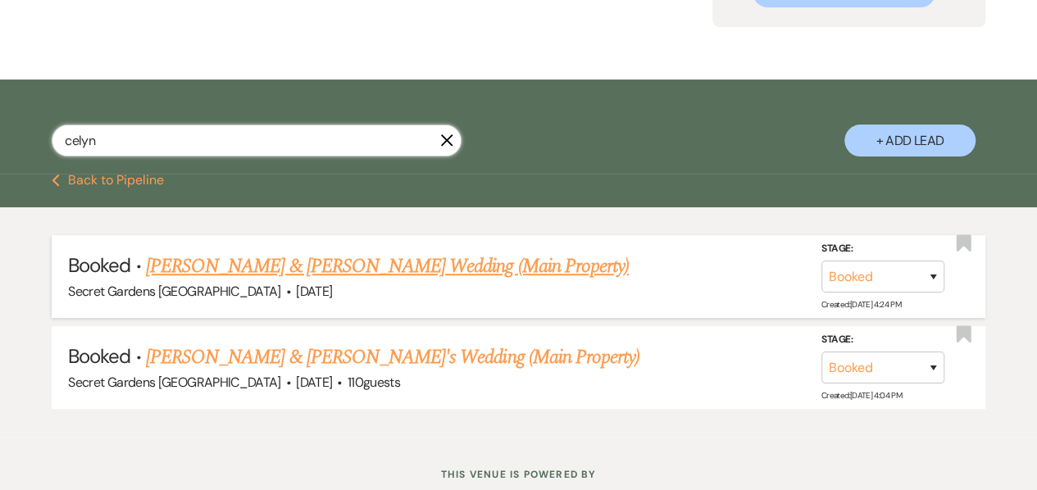
scroll to position [194, 0]
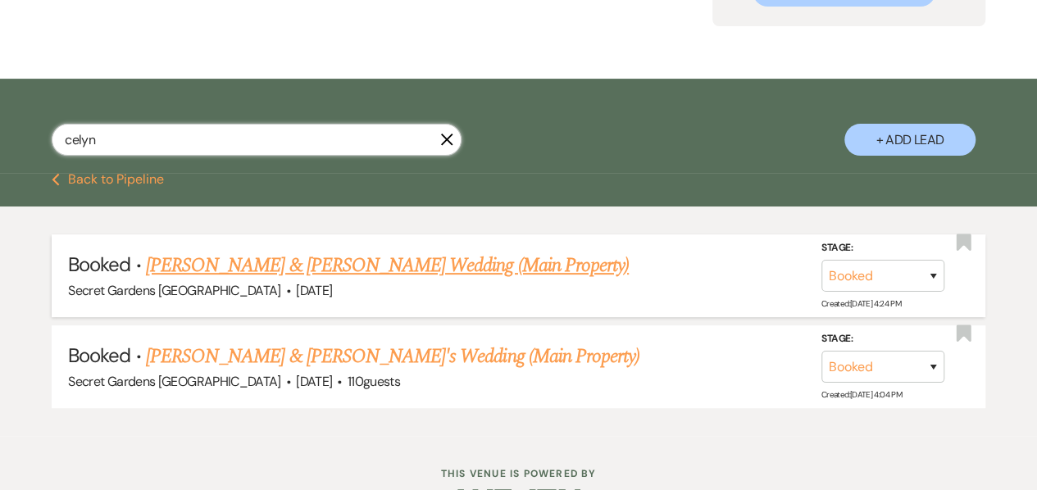
type input "celyn"
click at [238, 266] on link "[PERSON_NAME] & [PERSON_NAME] Wedding (Main Property)" at bounding box center [387, 265] width 483 height 29
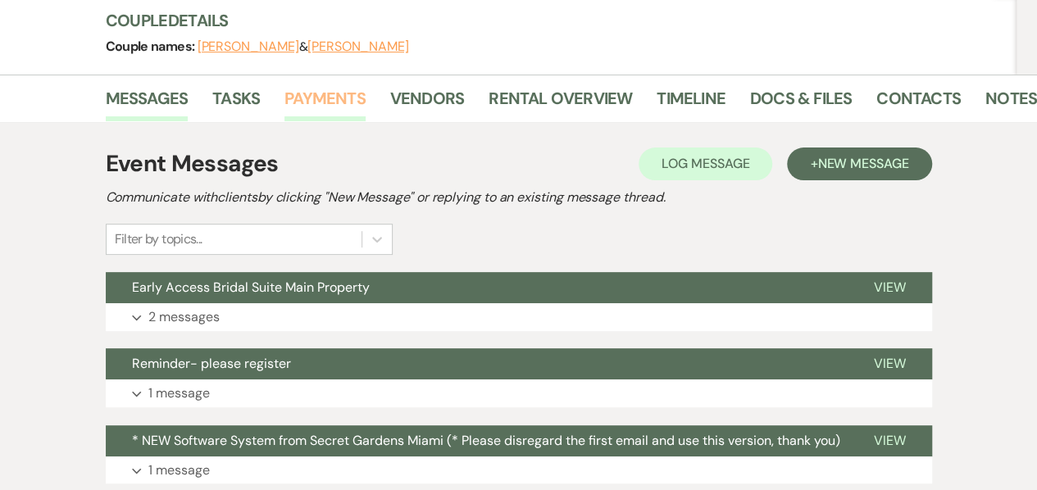
scroll to position [193, 0]
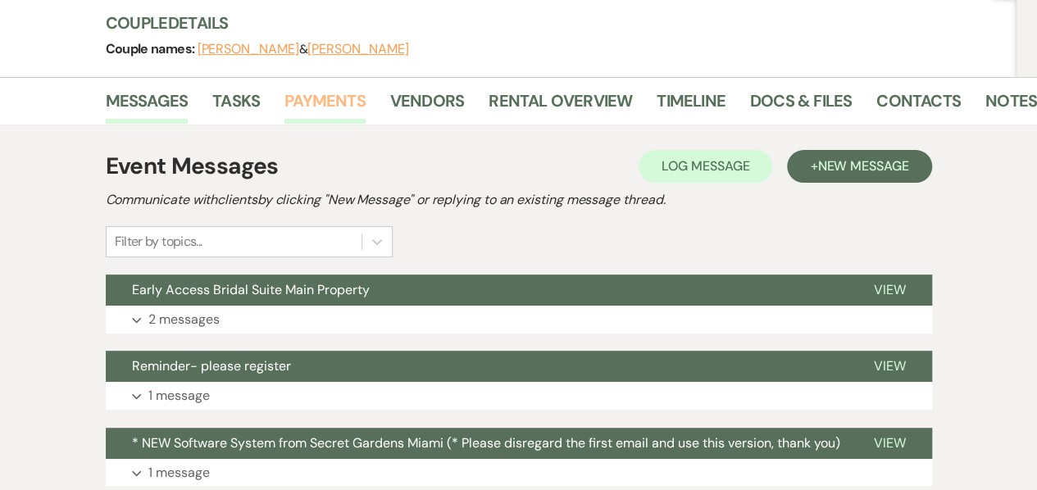
click at [324, 107] on link "Payments" at bounding box center [324, 106] width 81 height 36
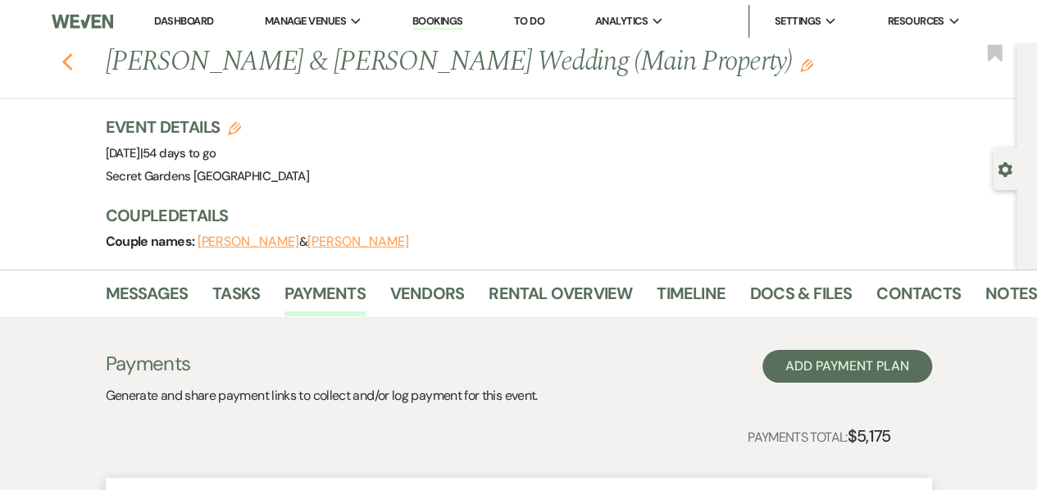
click at [74, 62] on icon "Previous" at bounding box center [67, 62] width 12 height 20
